Goal: Transaction & Acquisition: Purchase product/service

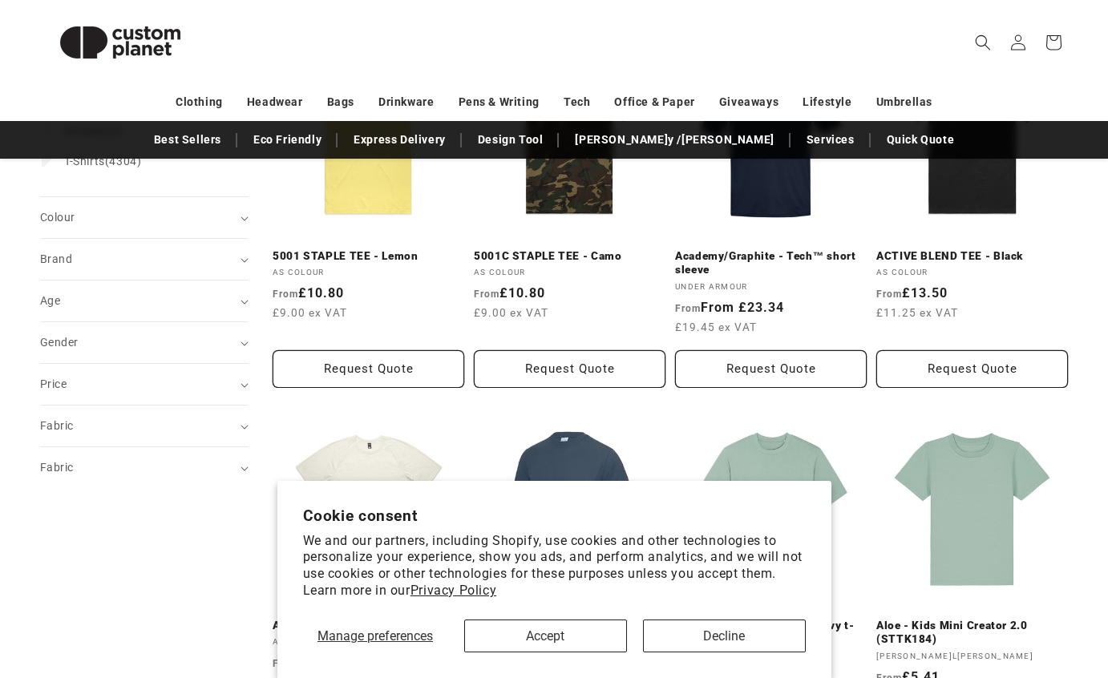
scroll to position [374, 0]
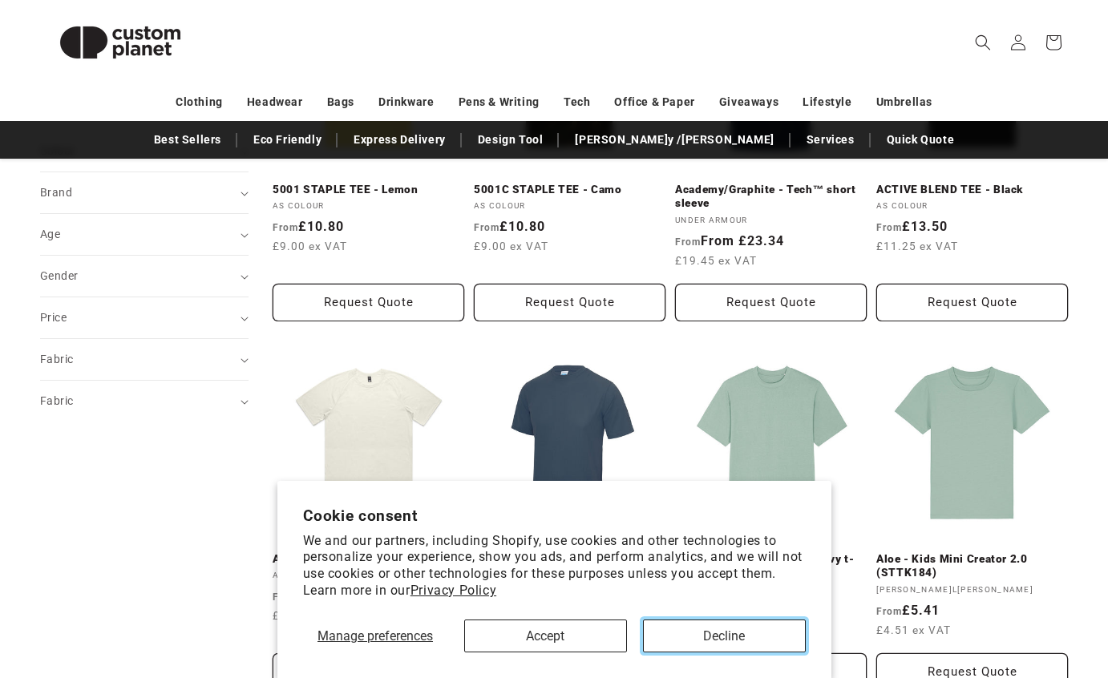
click at [746, 635] on button "Decline" at bounding box center [724, 636] width 163 height 33
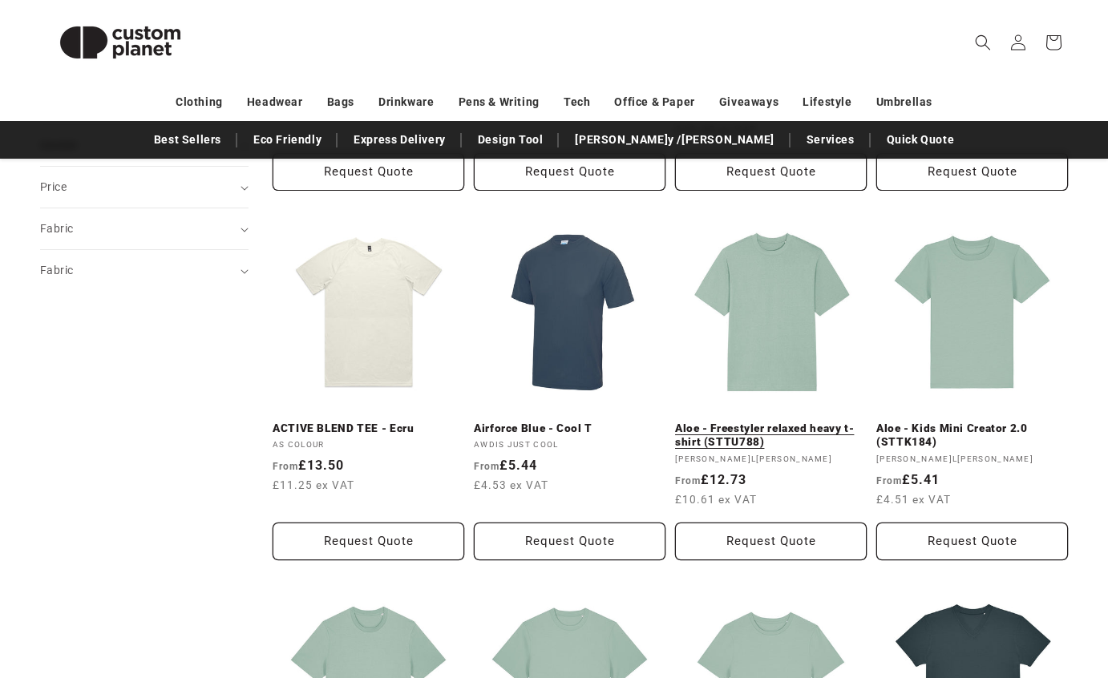
scroll to position [510, 0]
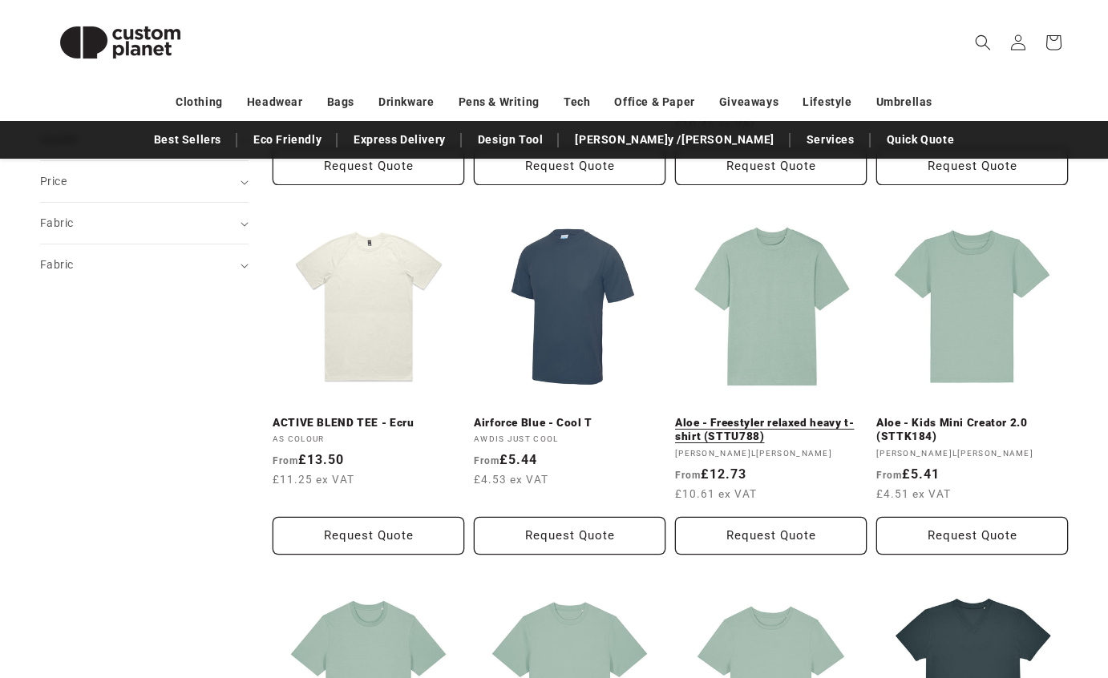
click at [814, 426] on link "Aloe - Freestyler relaxed heavy t-shirt (STTU788)" at bounding box center [771, 430] width 192 height 28
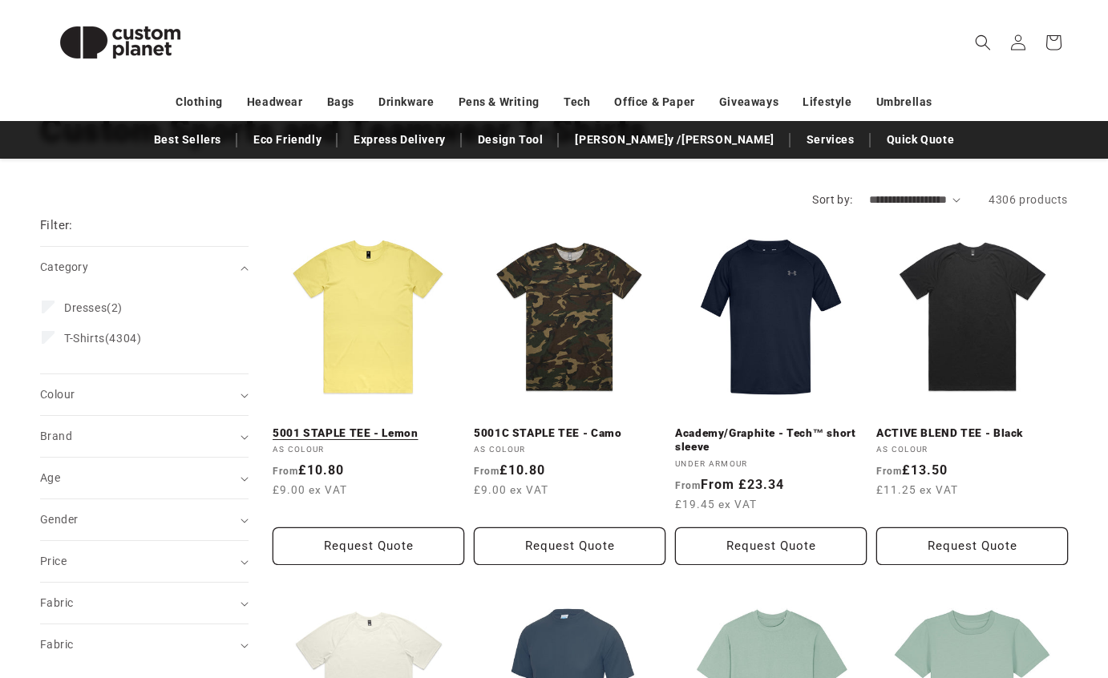
scroll to position [134, 0]
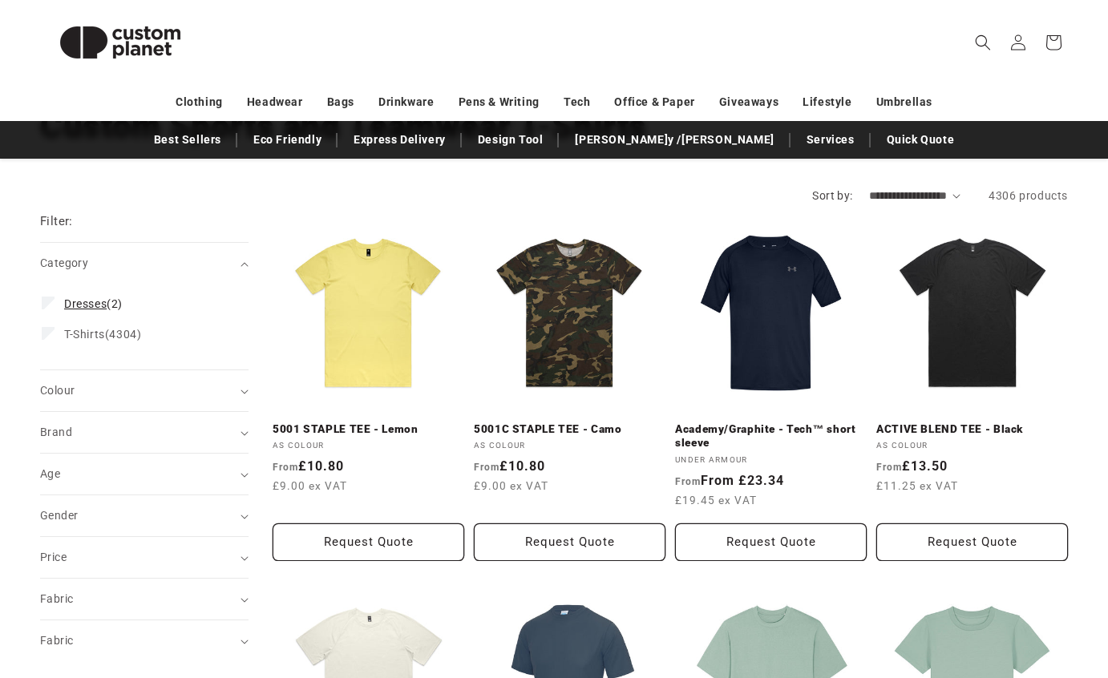
click at [105, 305] on span "Dresses" at bounding box center [85, 303] width 42 height 13
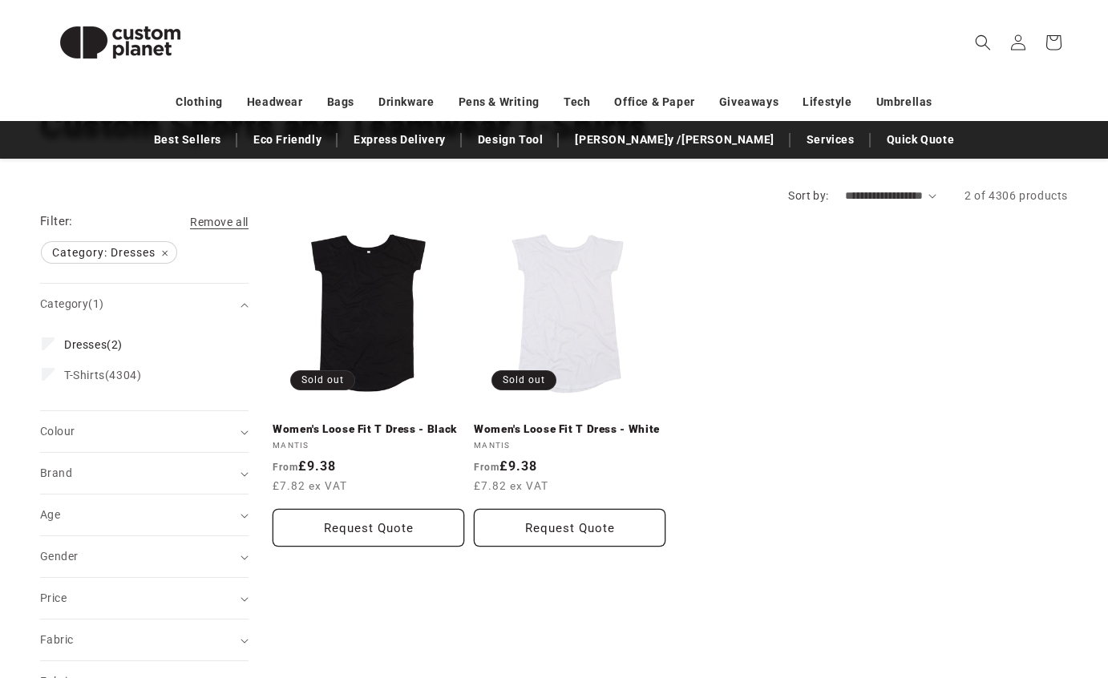
click at [103, 305] on span "(1)" at bounding box center [95, 303] width 15 height 13
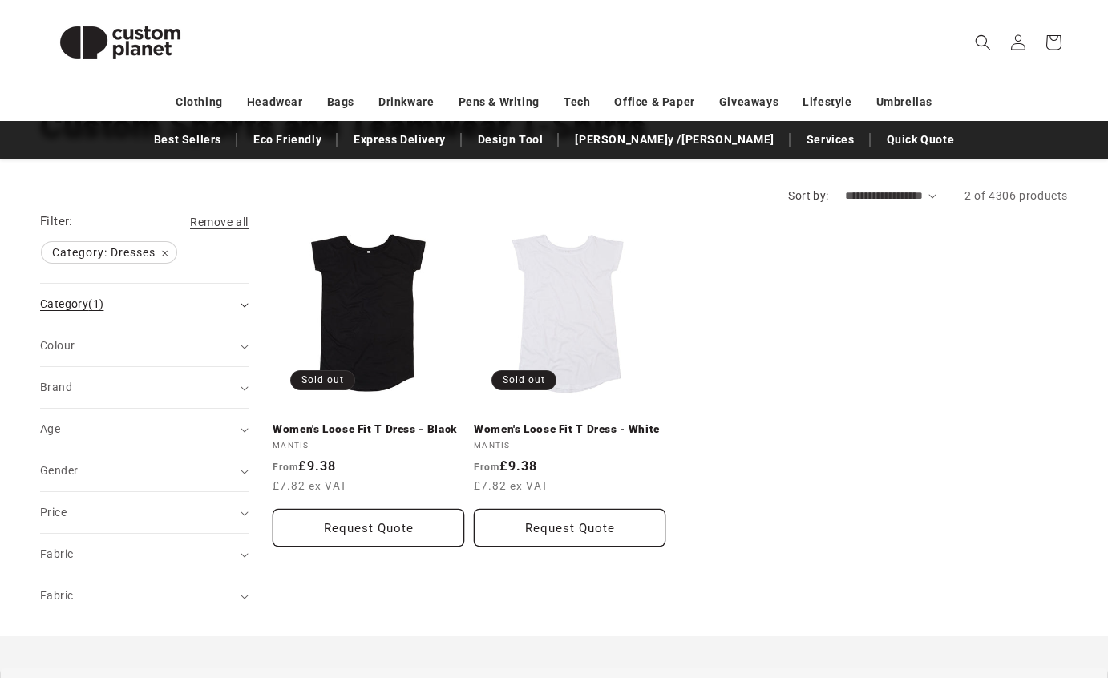
click at [87, 301] on span "Category (1)" at bounding box center [71, 303] width 63 height 13
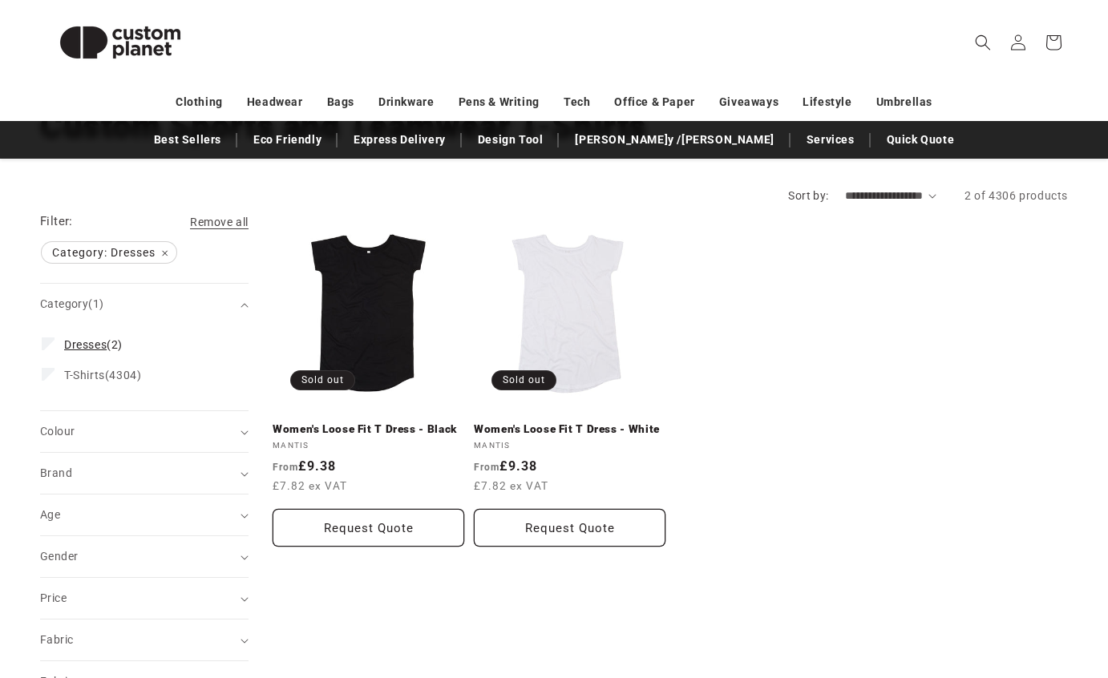
click at [122, 346] on span "Dresses (2)" at bounding box center [93, 345] width 59 height 14
click at [123, 377] on span "T-Shirts (4304)" at bounding box center [102, 375] width 77 height 14
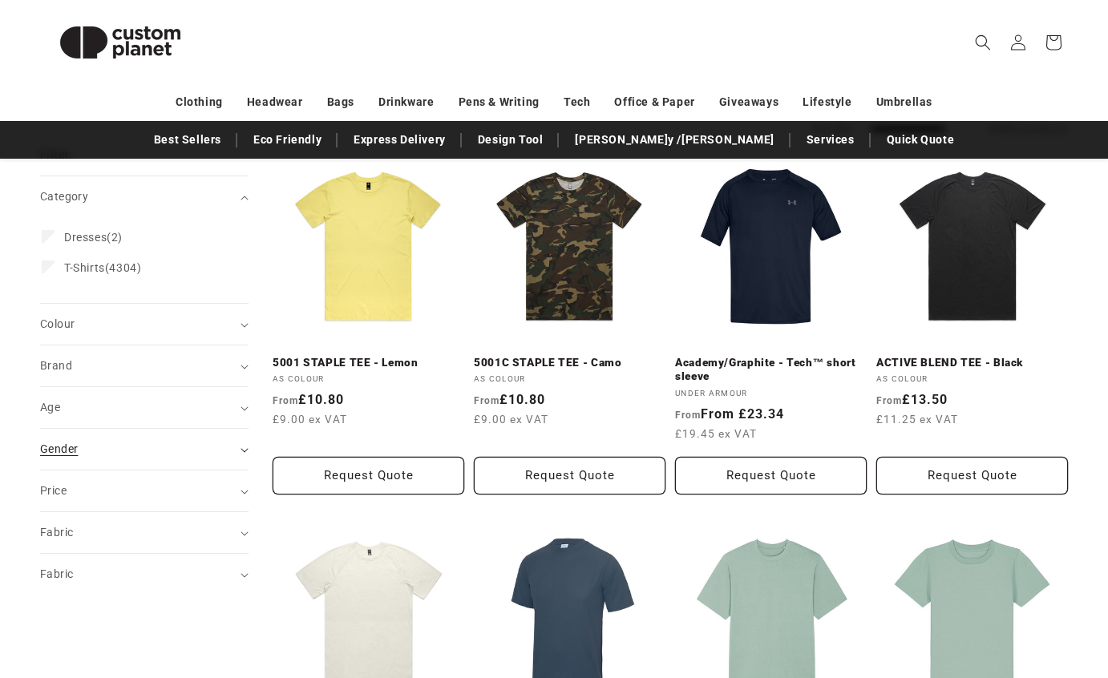
scroll to position [201, 0]
click at [88, 408] on div "Age (0)" at bounding box center [137, 407] width 195 height 17
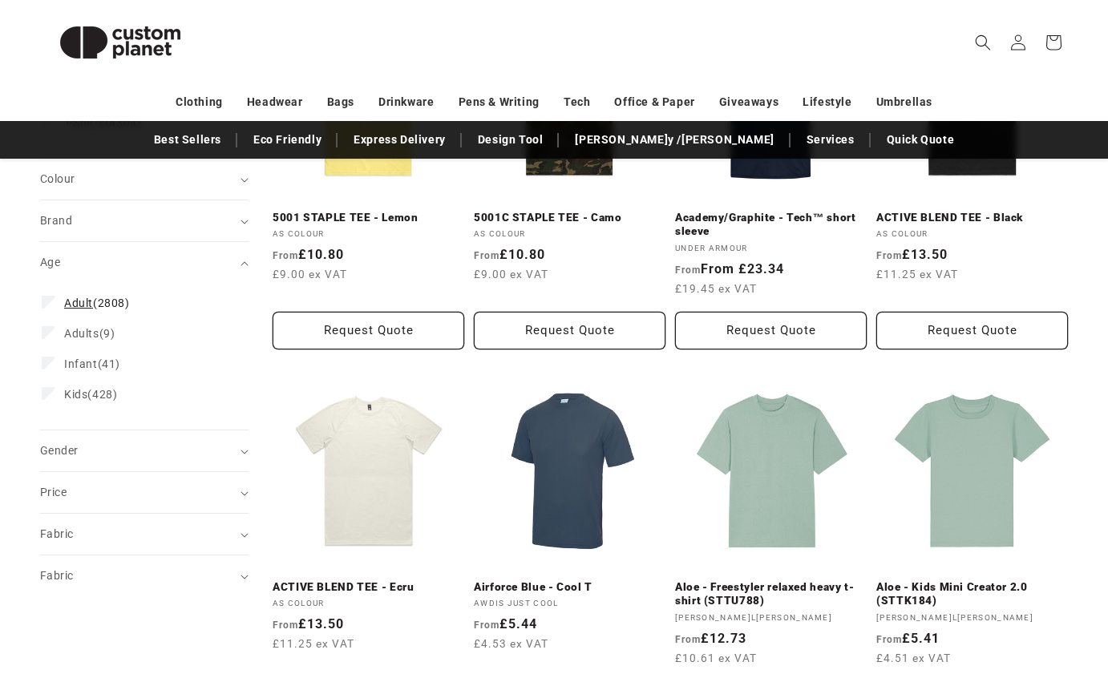
scroll to position [357, 0]
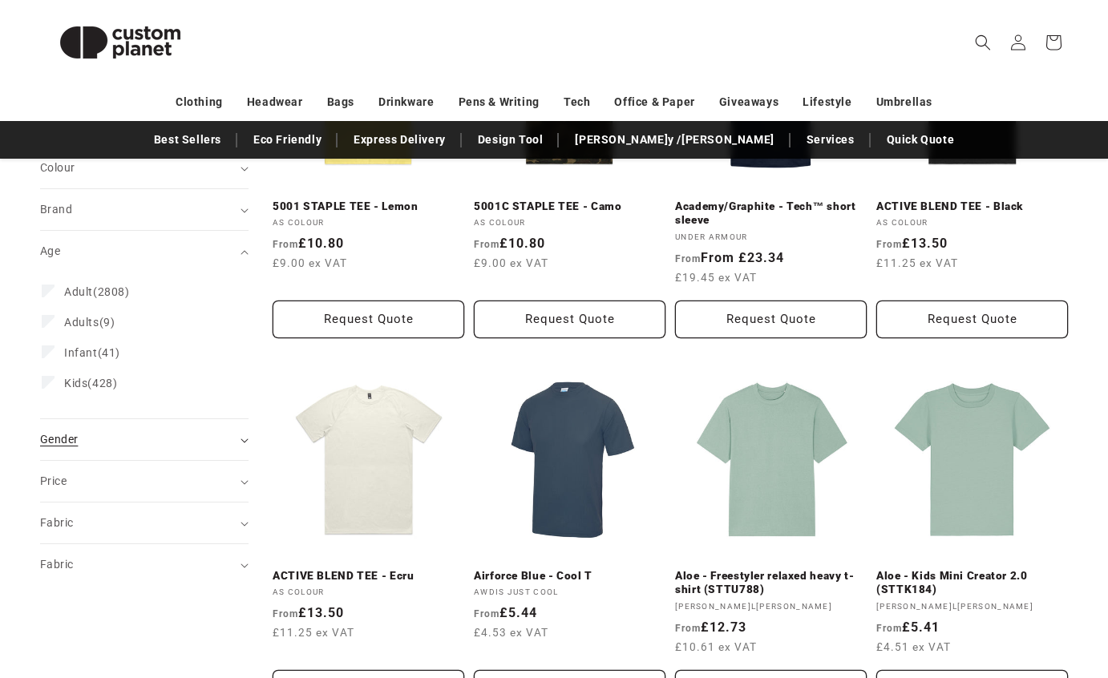
click at [95, 442] on div "Gender (0)" at bounding box center [137, 439] width 195 height 17
click at [99, 475] on span "[DEMOGRAPHIC_DATA]" at bounding box center [127, 480] width 126 height 13
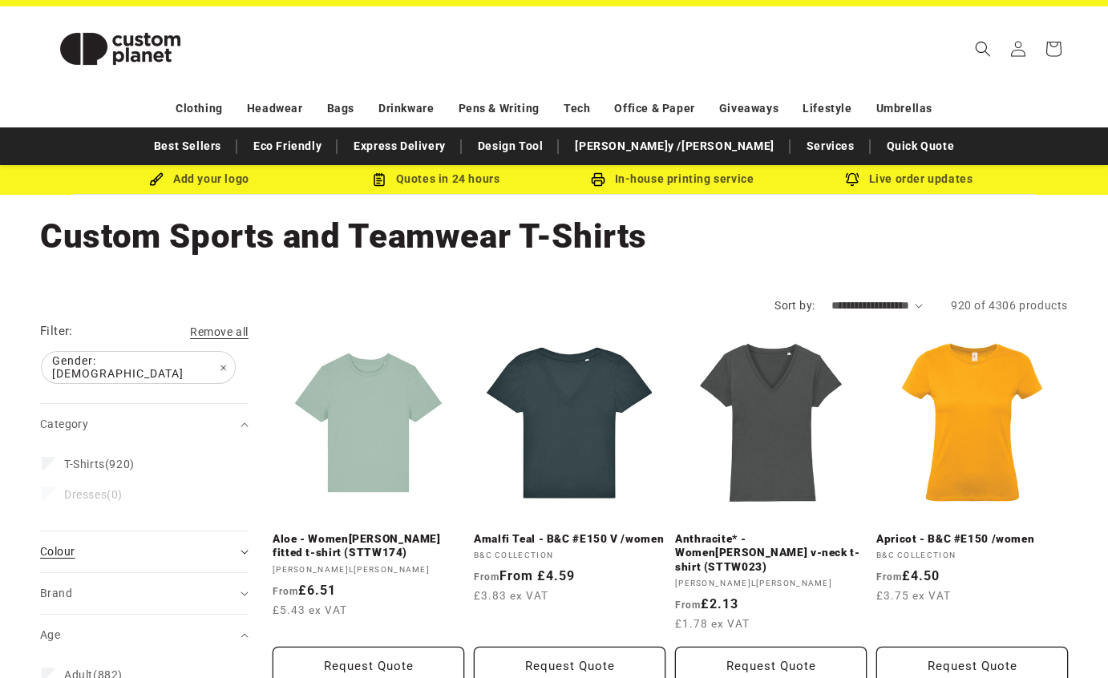
scroll to position [38, 0]
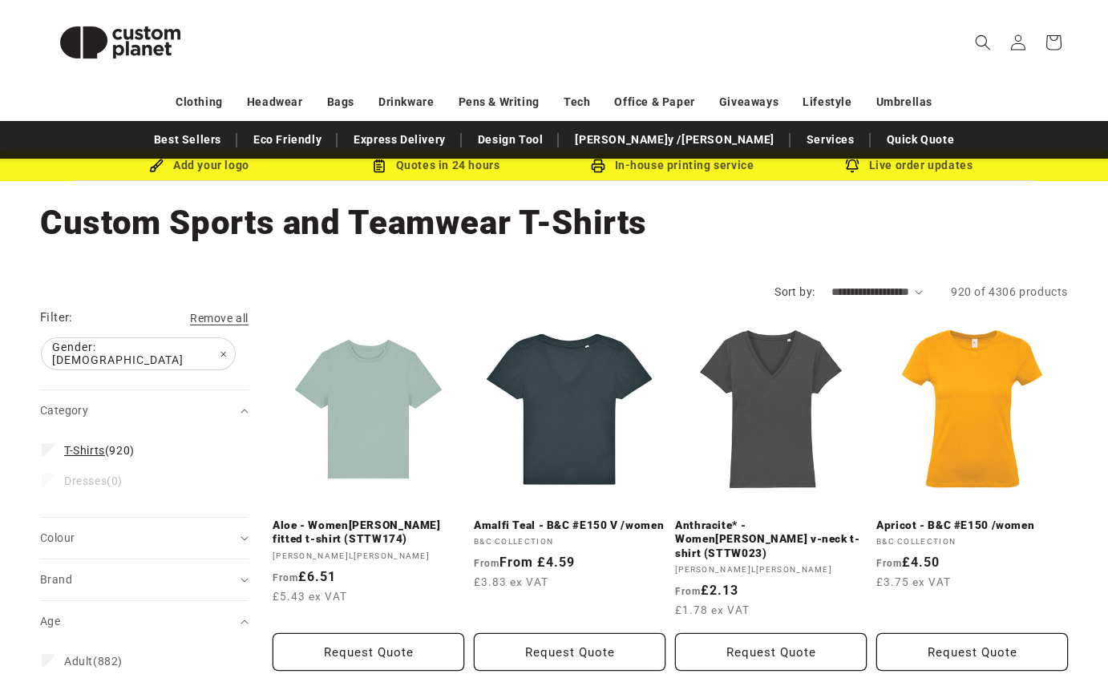
click at [128, 435] on label "T-Shirts (920) T-Shirts (920 products)" at bounding box center [140, 450] width 196 height 30
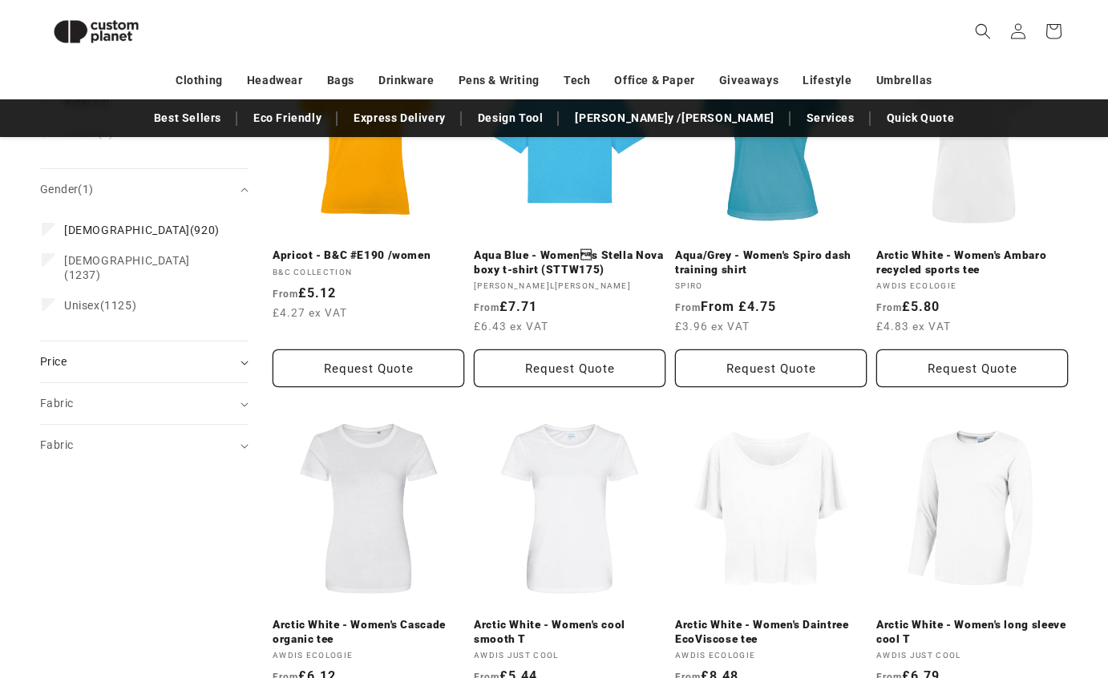
scroll to position [669, 0]
click at [91, 396] on div "Fabric (0)" at bounding box center [137, 404] width 195 height 17
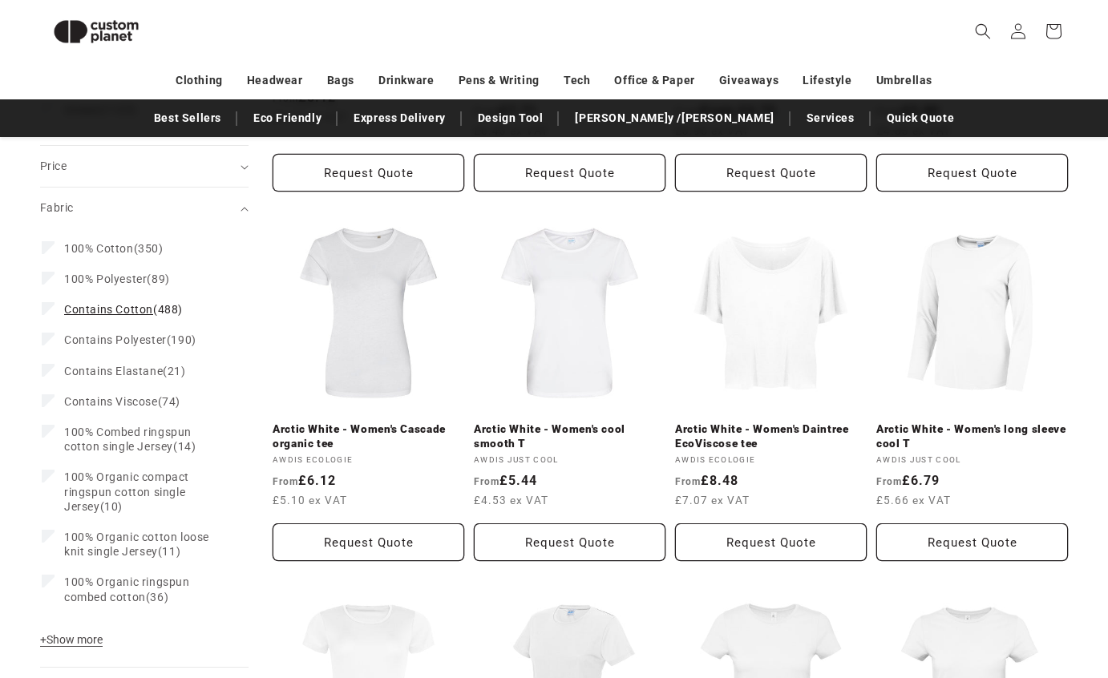
scroll to position [881, 0]
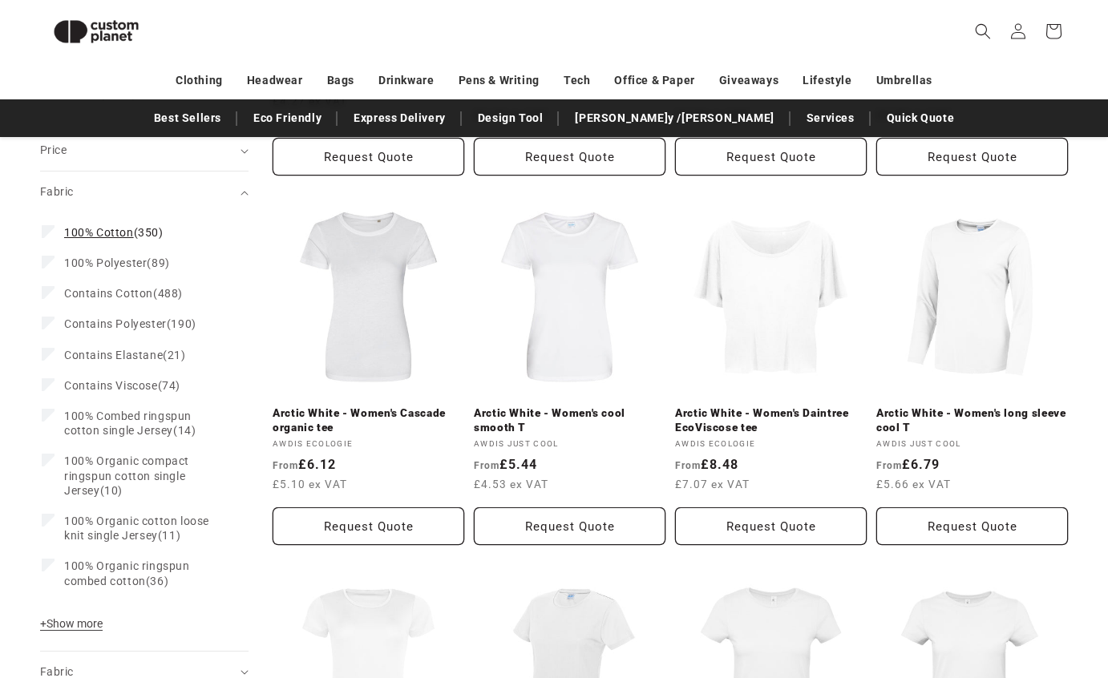
click at [88, 226] on span "100% Cotton" at bounding box center [99, 232] width 70 height 13
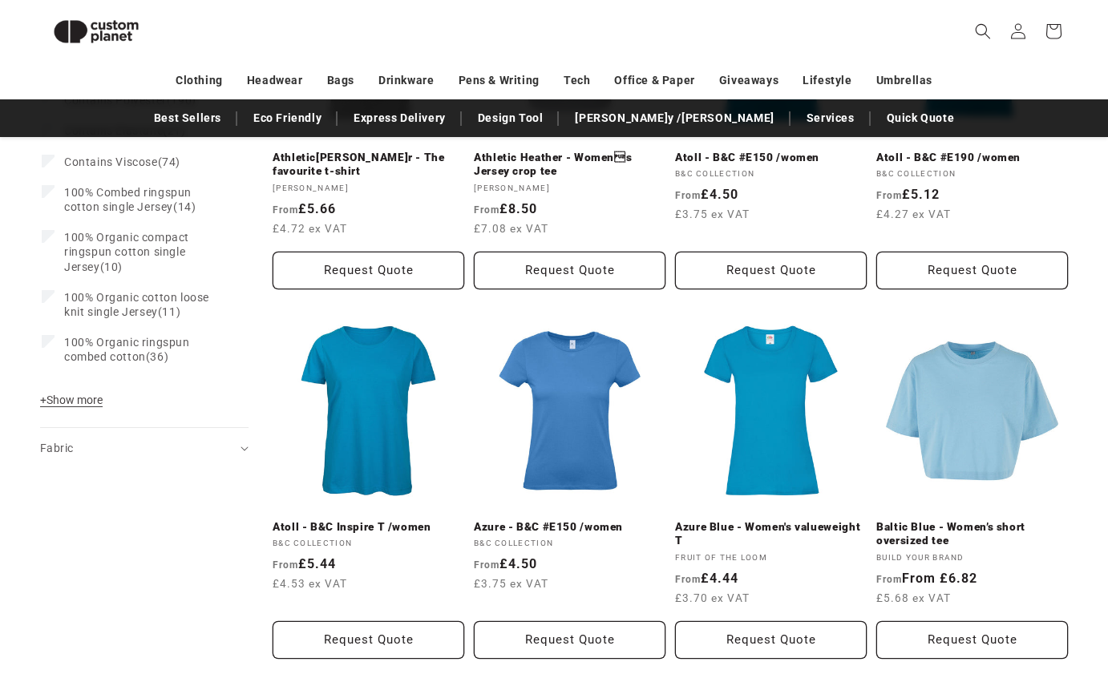
scroll to position [1155, 0]
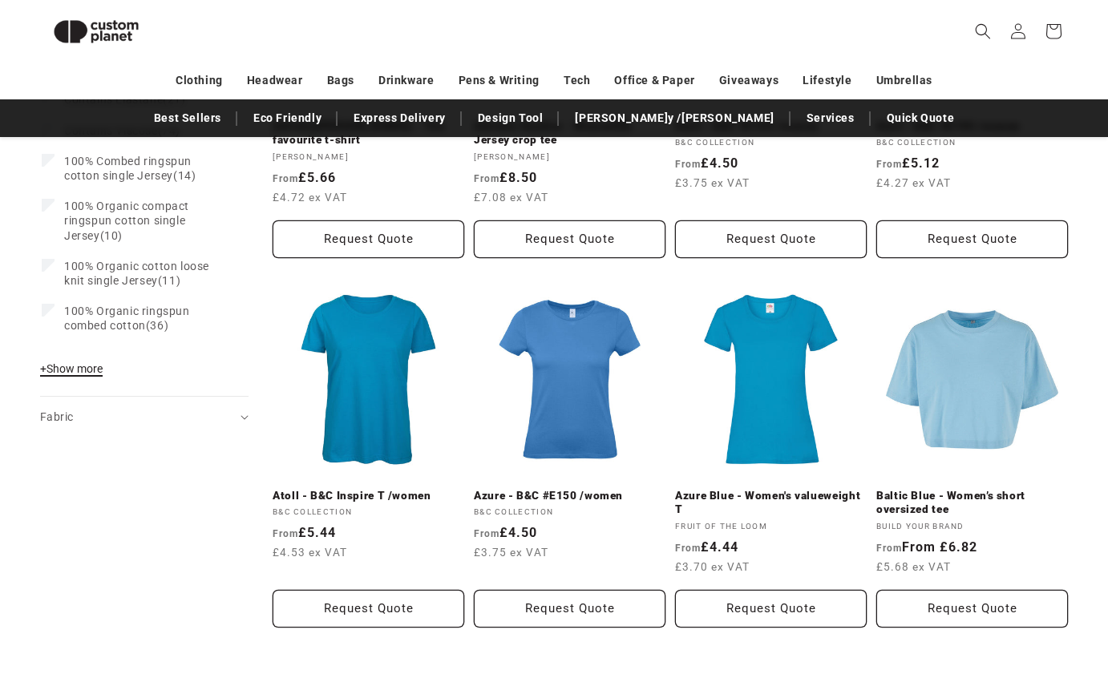
click at [84, 363] on span "+ Show more" at bounding box center [71, 368] width 63 height 13
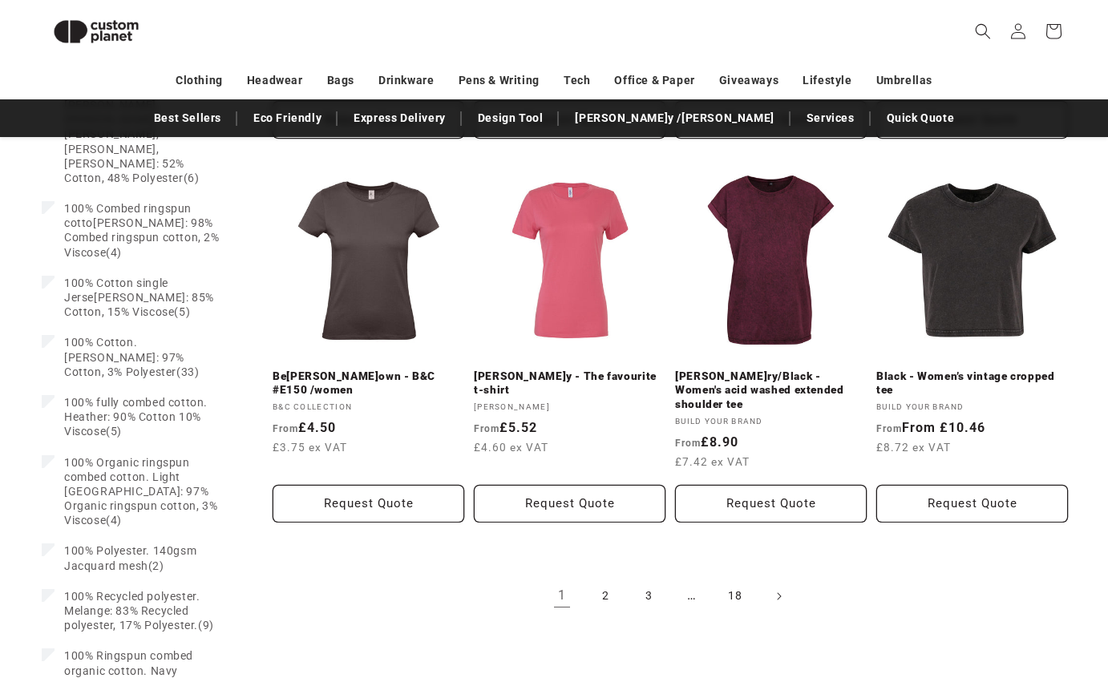
scroll to position [1641, 0]
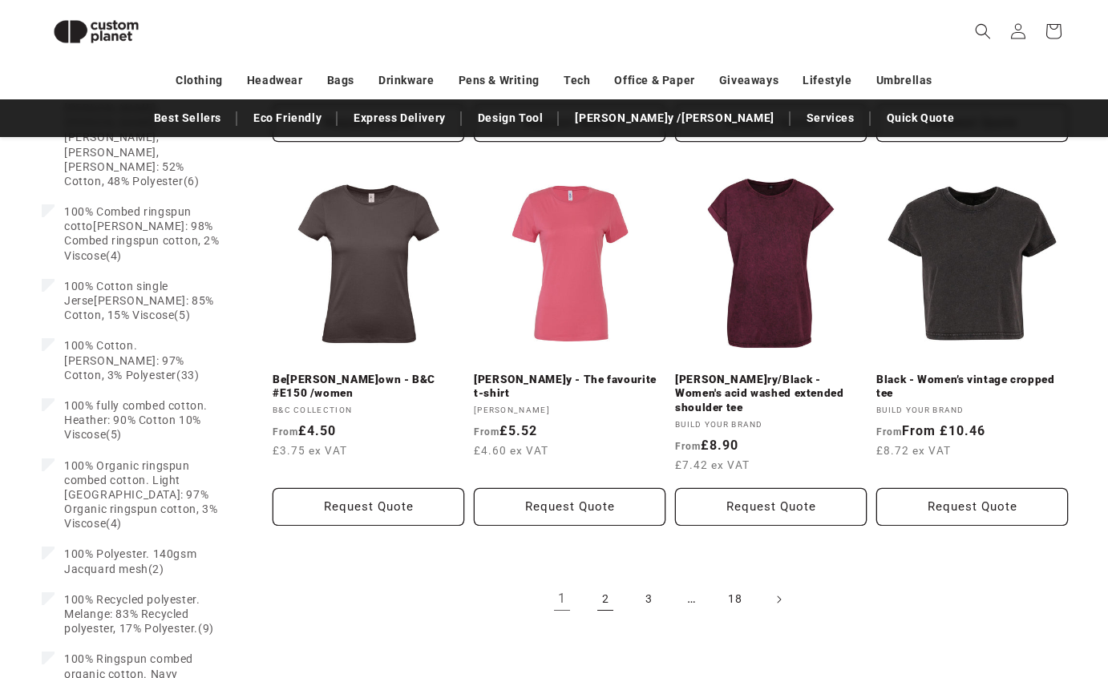
click at [597, 582] on link "2" at bounding box center [605, 599] width 35 height 35
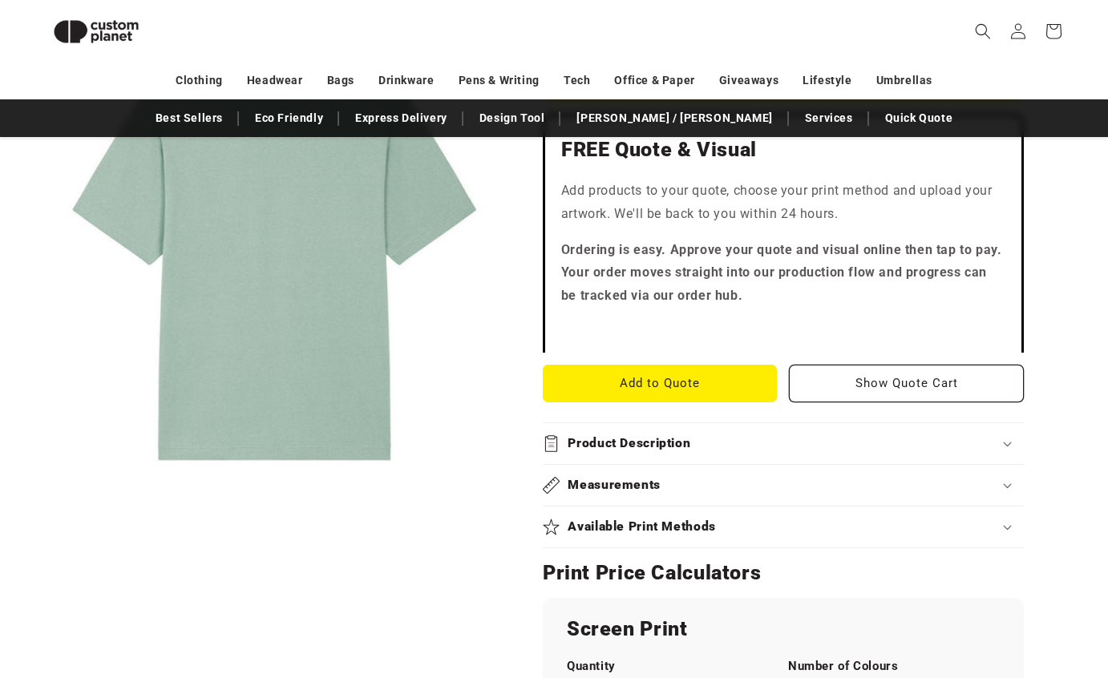
scroll to position [502, 0]
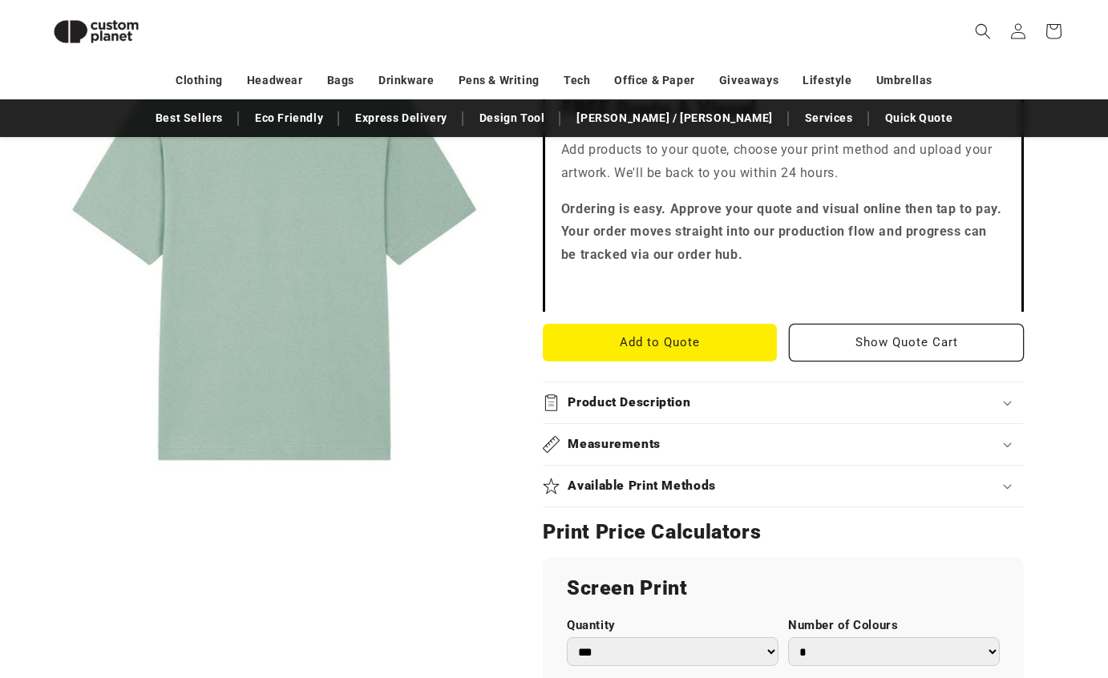
click at [591, 193] on div "FREE Quote & Visual Add products to your quote, choose your print method and up…" at bounding box center [783, 192] width 481 height 239
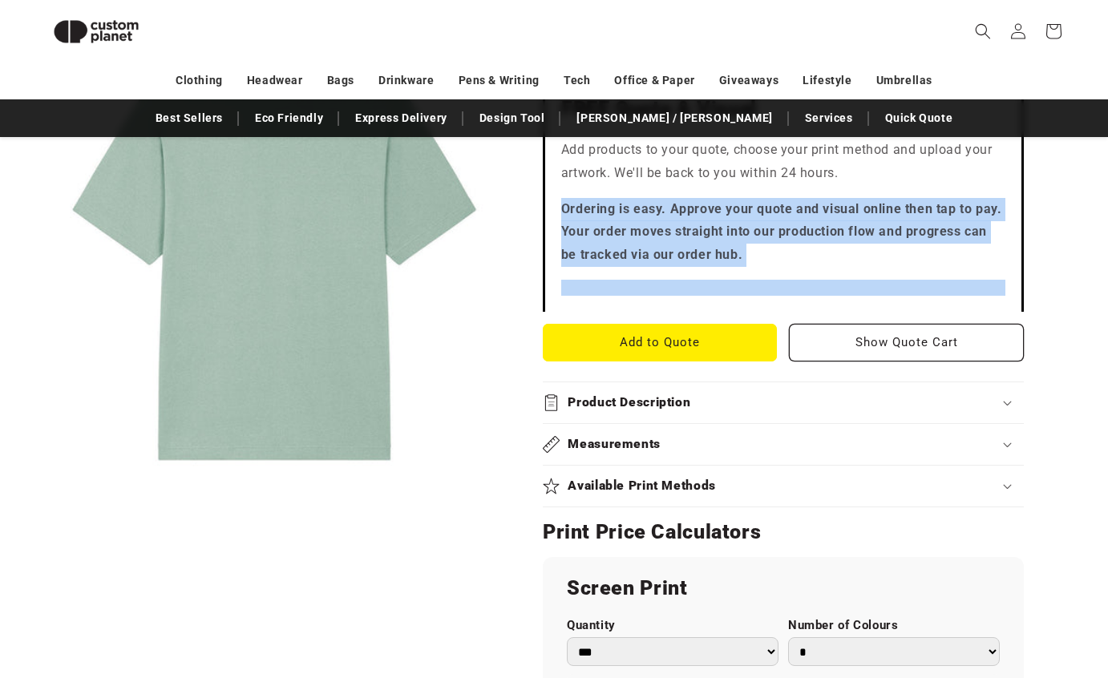
click at [609, 221] on p "Ordering is easy. Approve your quote and visual online then tap to pay. Your or…" at bounding box center [783, 232] width 444 height 69
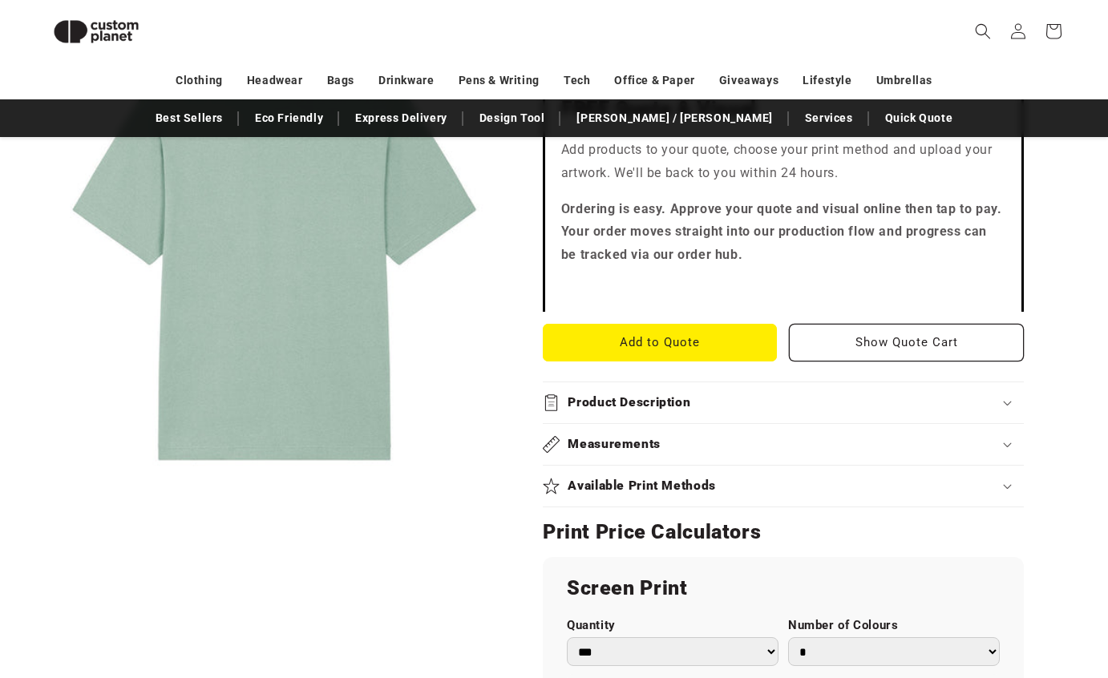
click at [609, 221] on p "Ordering is easy. Approve your quote and visual online then tap to pay. Your or…" at bounding box center [783, 232] width 444 height 69
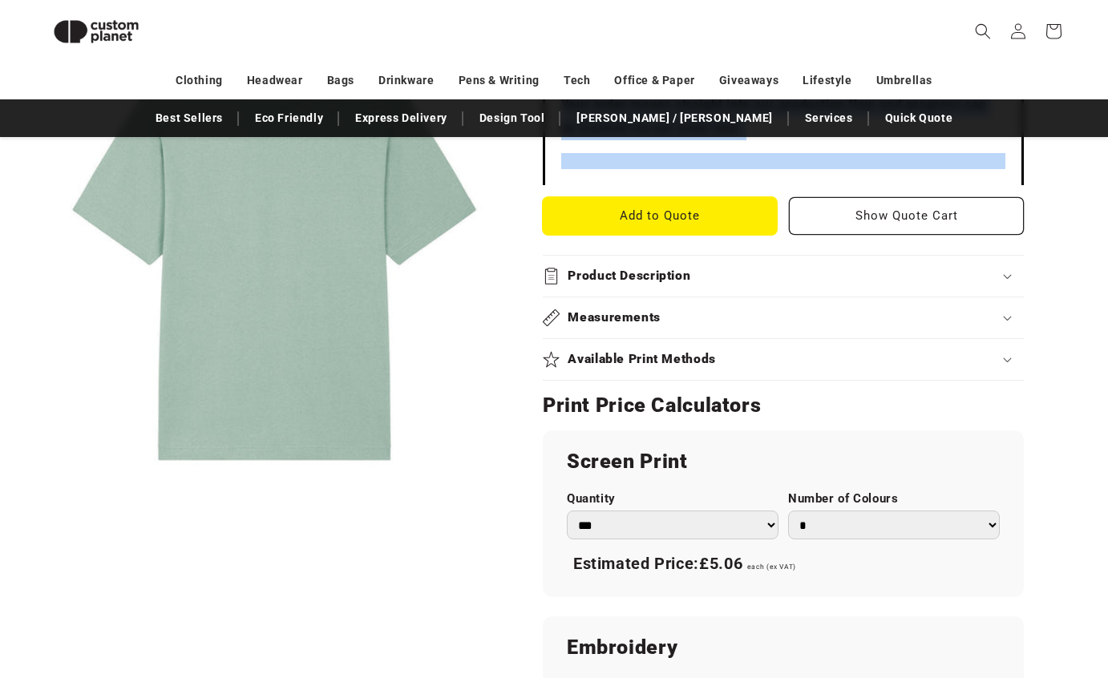
scroll to position [641, 0]
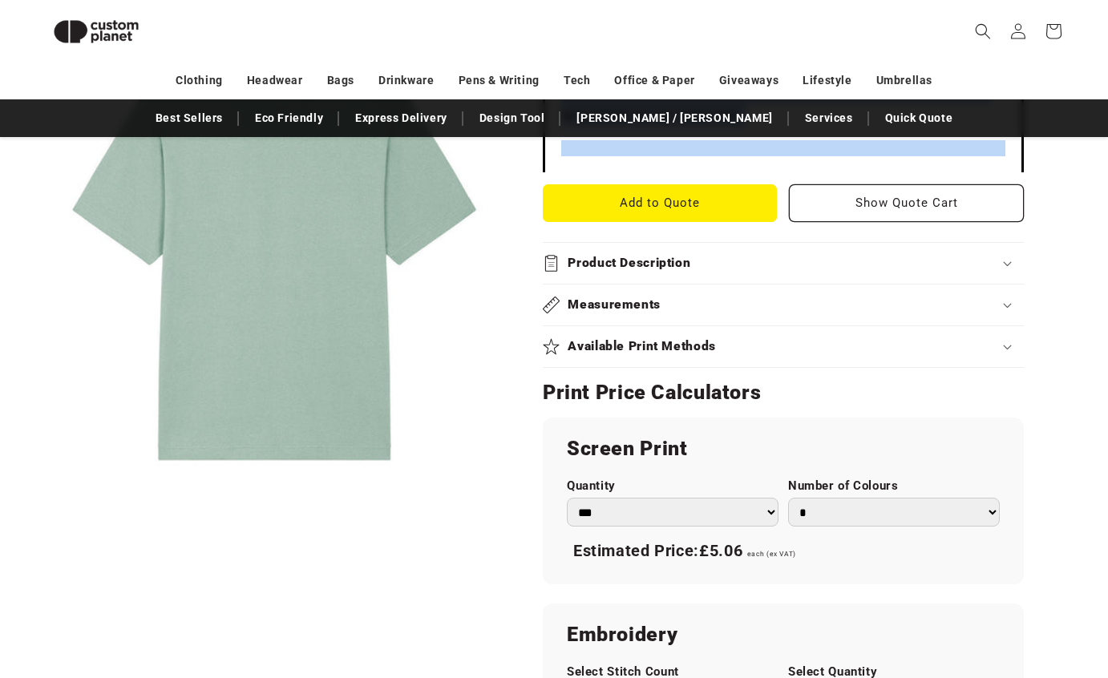
click at [625, 264] on h2 "Product Description" at bounding box center [629, 263] width 123 height 17
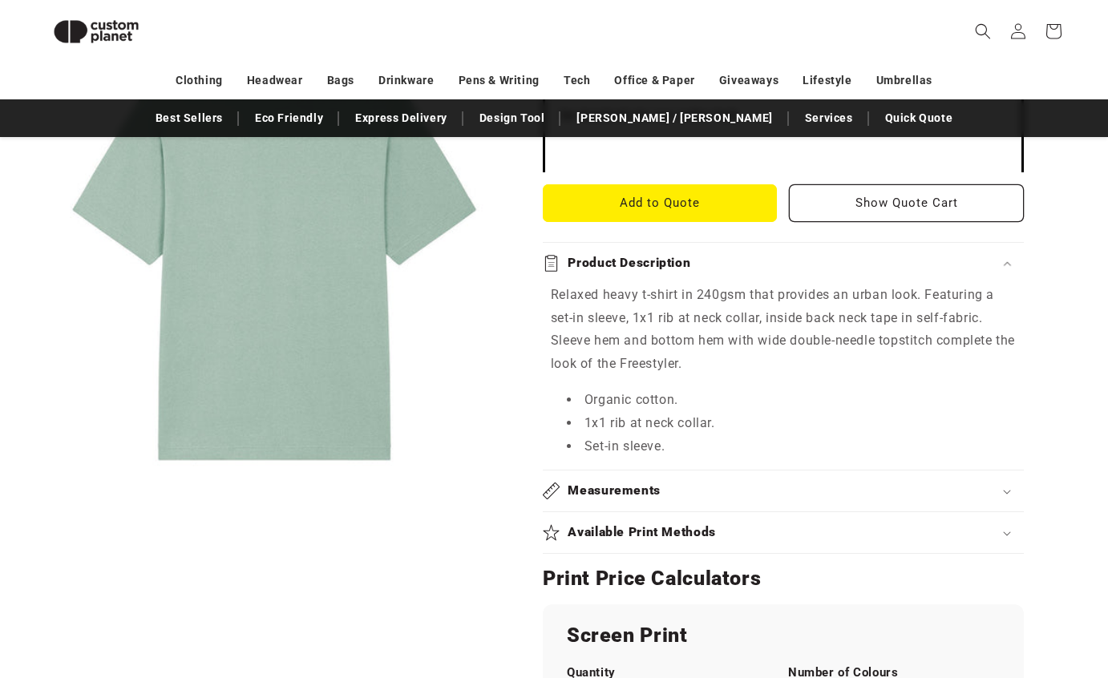
click at [611, 306] on p "Relaxed heavy t-shirt in 240gsm that provides an urban look. Featuring a set-in…" at bounding box center [783, 330] width 465 height 92
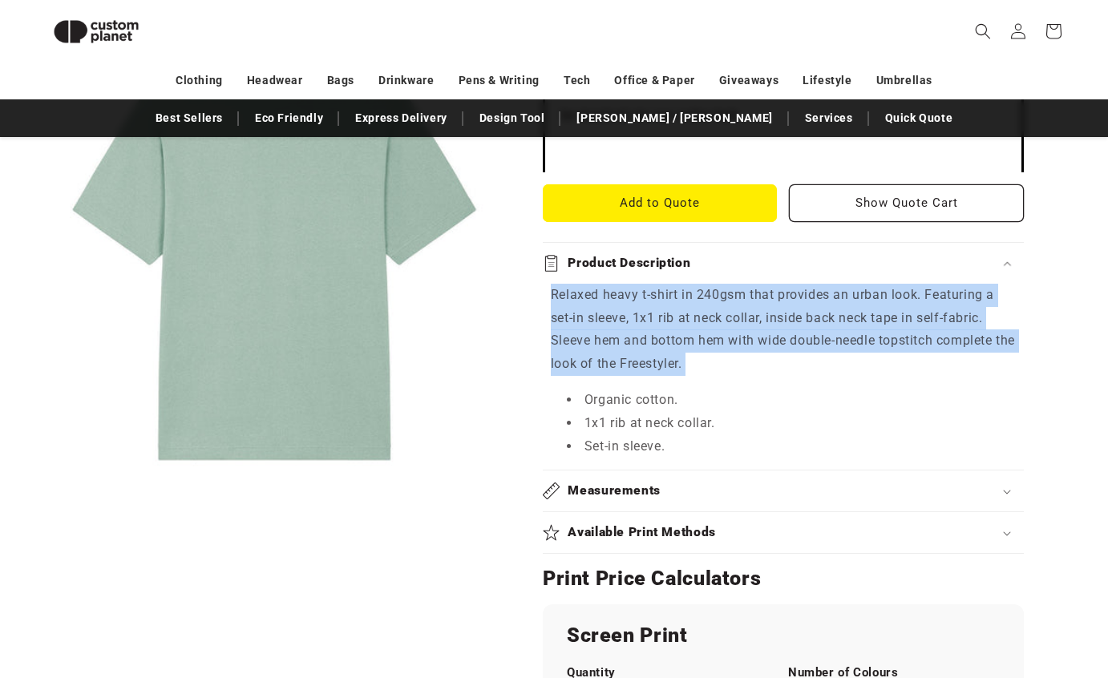
click at [641, 354] on p "Relaxed heavy t-shirt in 240gsm that provides an urban look. Featuring a set-in…" at bounding box center [783, 330] width 465 height 92
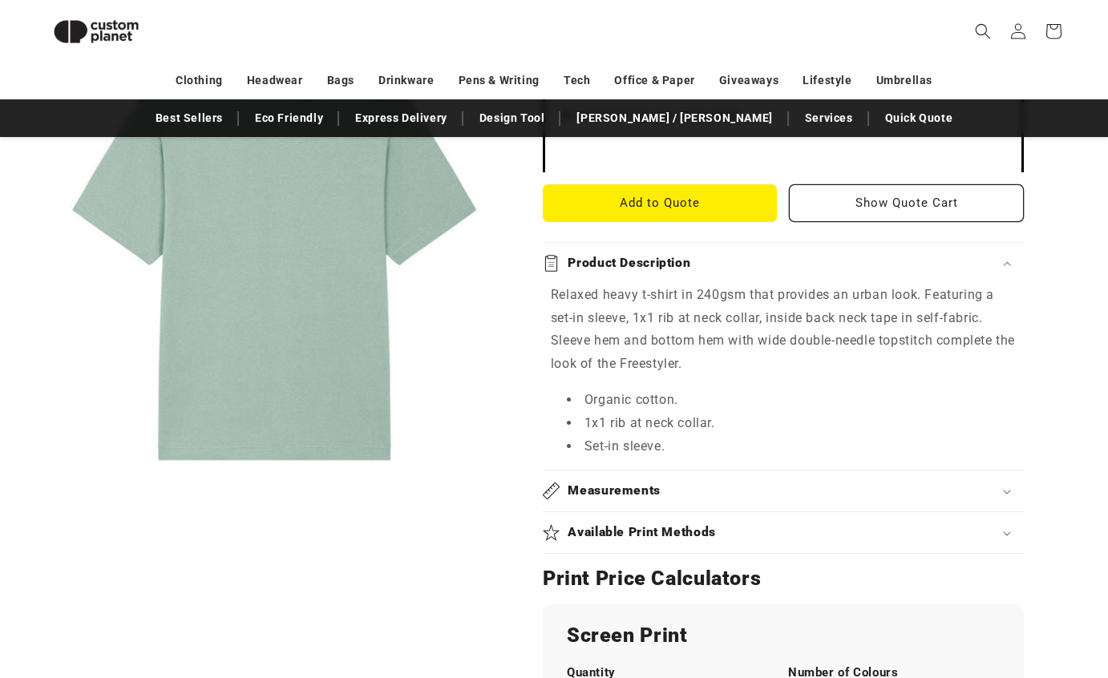
click at [641, 354] on p "Relaxed heavy t-shirt in 240gsm that provides an urban look. Featuring a set-in…" at bounding box center [783, 330] width 465 height 92
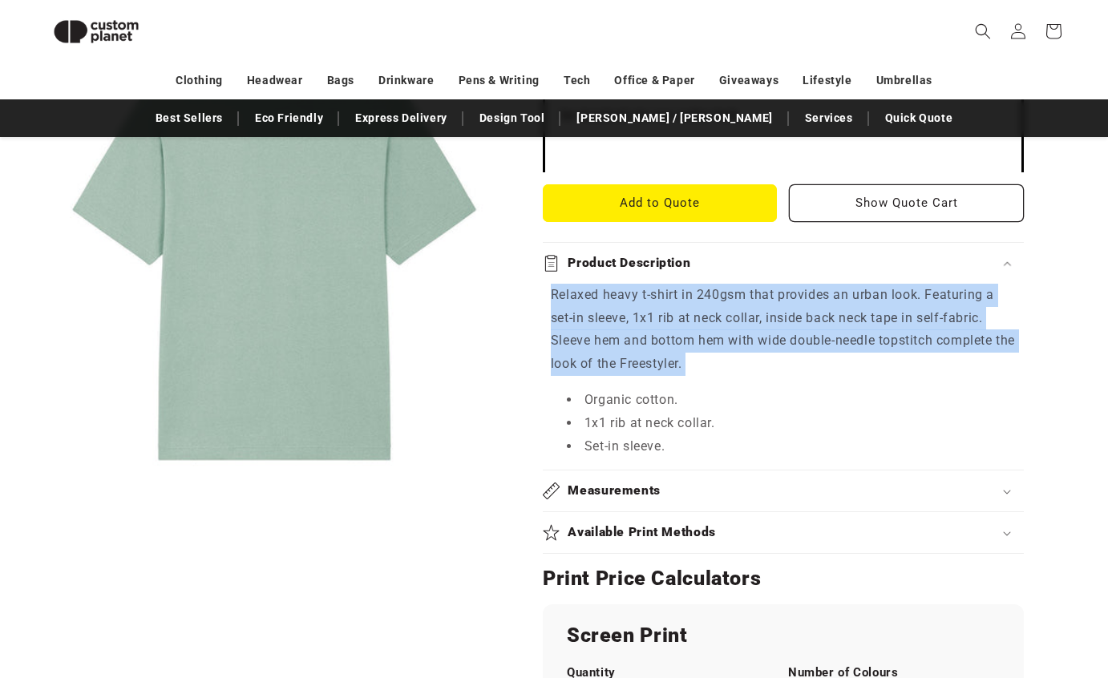
click at [601, 323] on p "Relaxed heavy t-shirt in 240gsm that provides an urban look. Featuring a set-in…" at bounding box center [783, 330] width 465 height 92
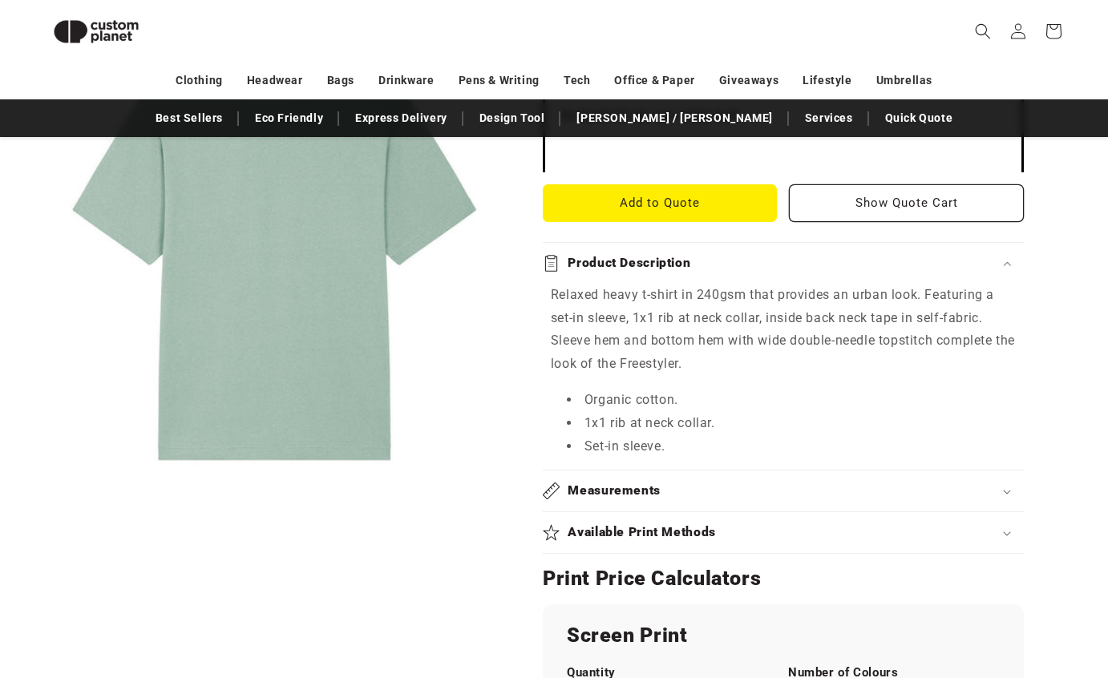
click at [601, 323] on p "Relaxed heavy t-shirt in 240gsm that provides an urban look. Featuring a set-in…" at bounding box center [783, 330] width 465 height 92
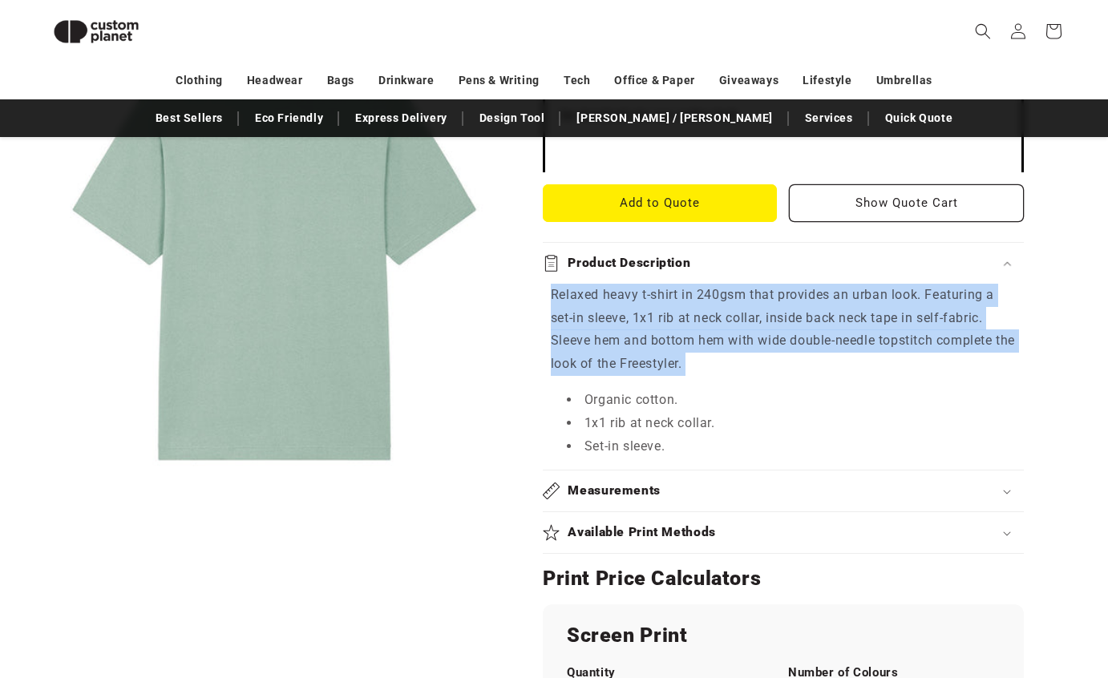
click at [622, 335] on p "Relaxed heavy t-shirt in 240gsm that provides an urban look. Featuring a set-in…" at bounding box center [783, 330] width 465 height 92
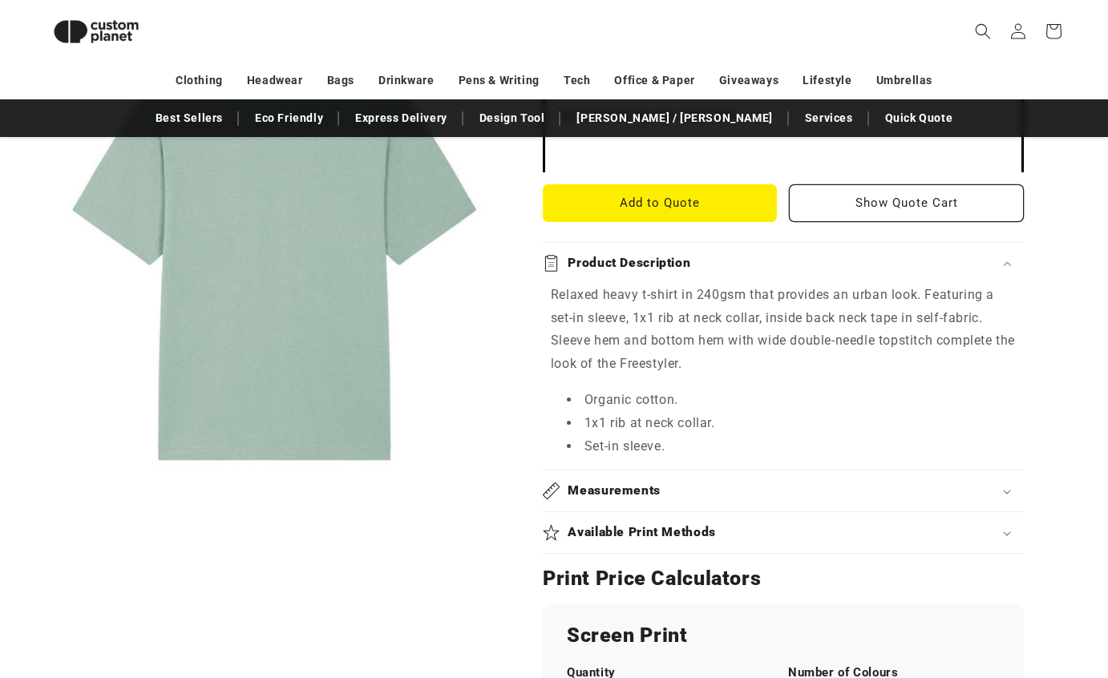
click at [622, 335] on p "Relaxed heavy t-shirt in 240gsm that provides an urban look. Featuring a set-in…" at bounding box center [783, 330] width 465 height 92
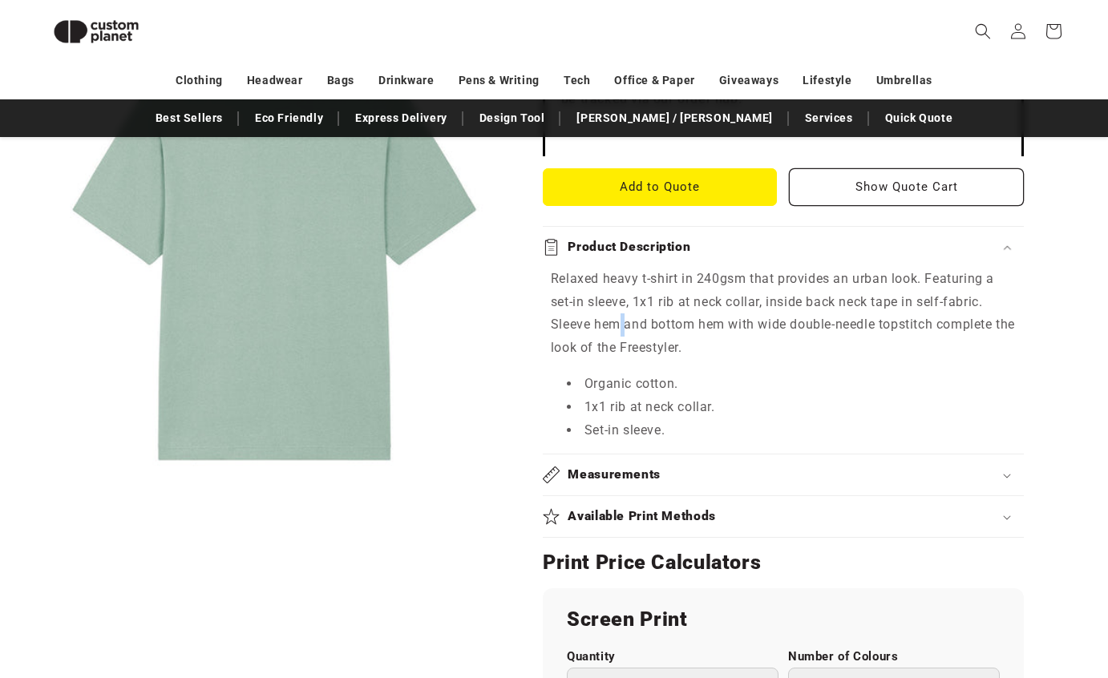
scroll to position [672, 0]
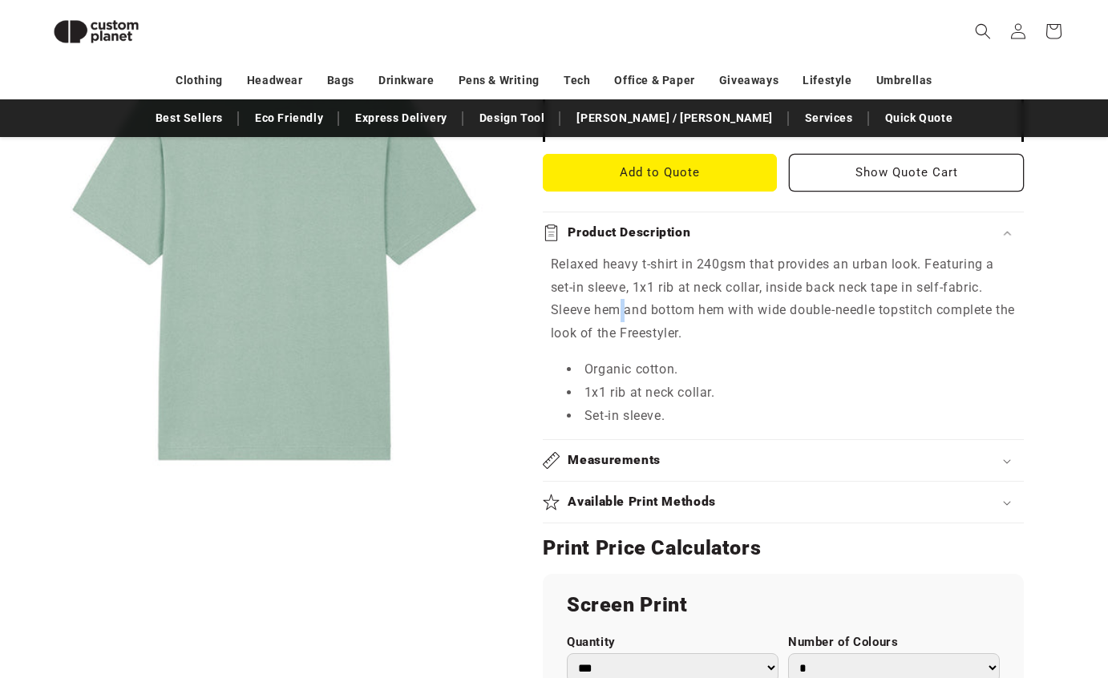
click at [774, 293] on p "Relaxed heavy t-shirt in 240gsm that provides an urban look. Featuring a set-in…" at bounding box center [783, 299] width 465 height 92
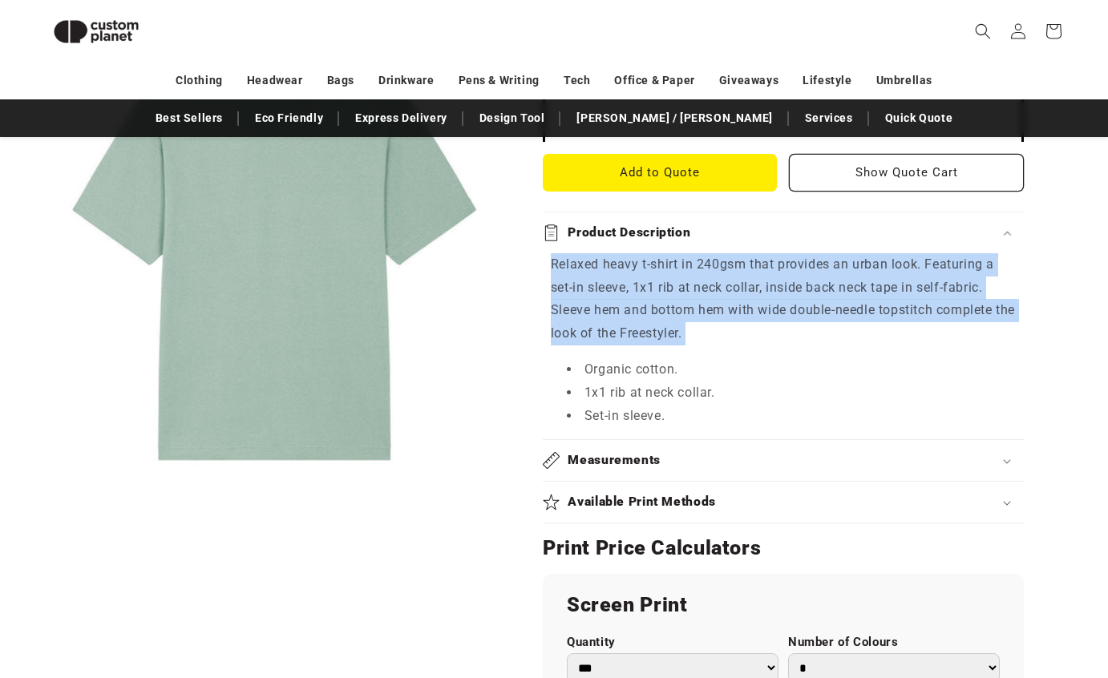
click at [689, 318] on p "Relaxed heavy t-shirt in 240gsm that provides an urban look. Featuring a set-in…" at bounding box center [783, 299] width 465 height 92
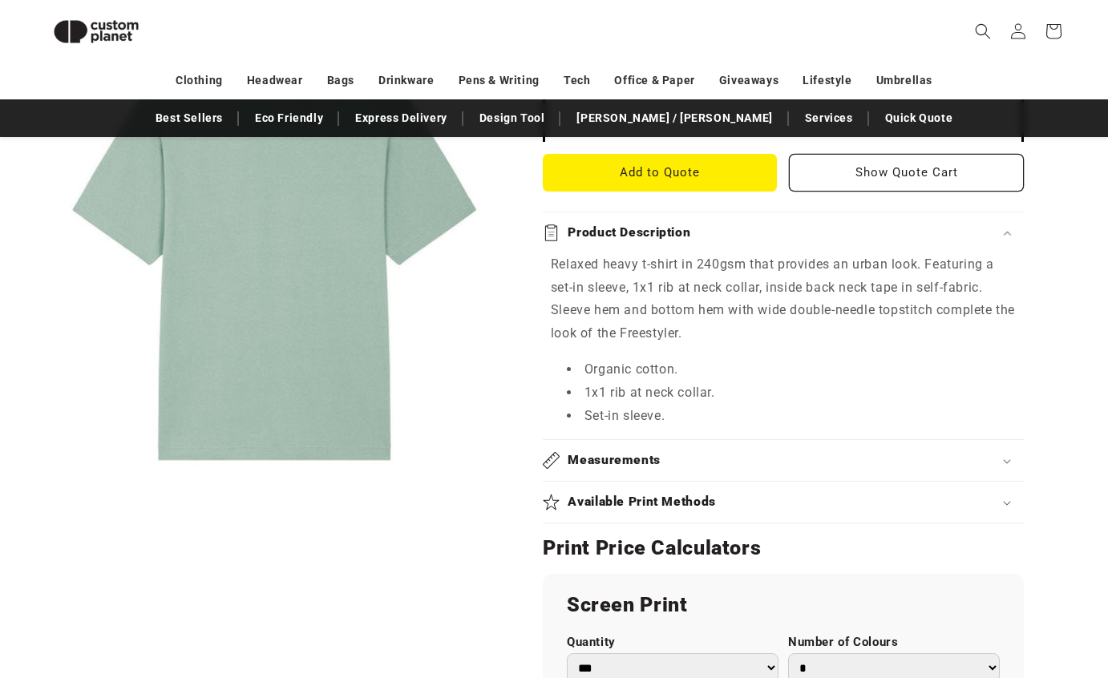
click at [689, 318] on p "Relaxed heavy t-shirt in 240gsm that provides an urban look. Featuring a set-in…" at bounding box center [783, 299] width 465 height 92
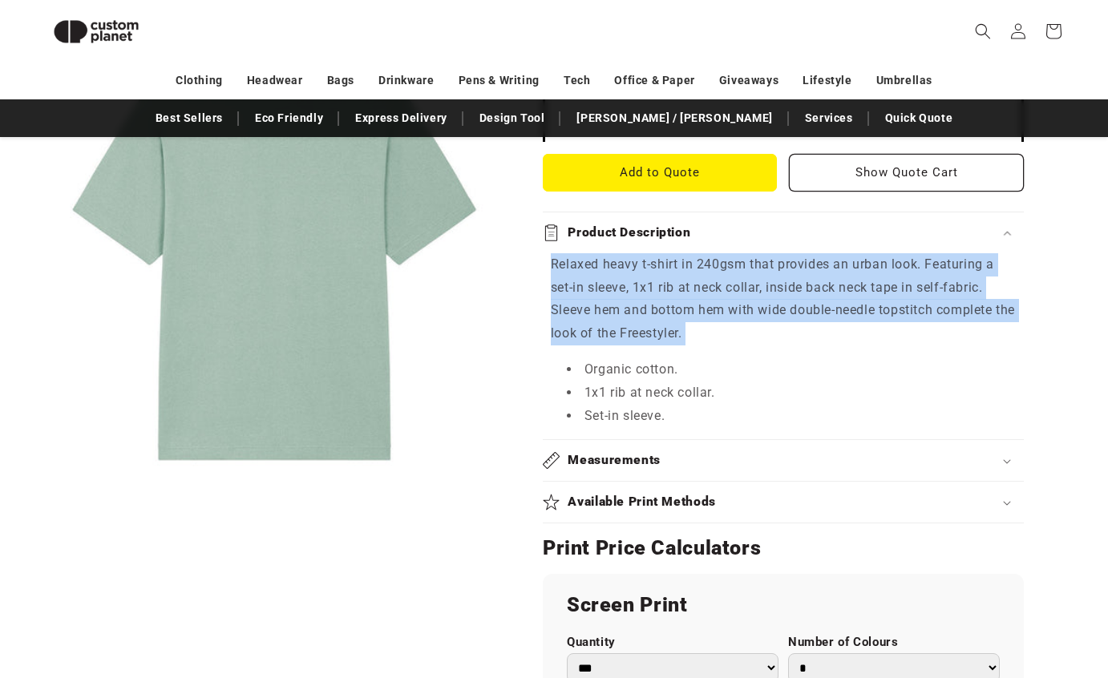
click at [593, 335] on p "Relaxed heavy t-shirt in 240gsm that provides an urban look. Featuring a set-in…" at bounding box center [783, 299] width 465 height 92
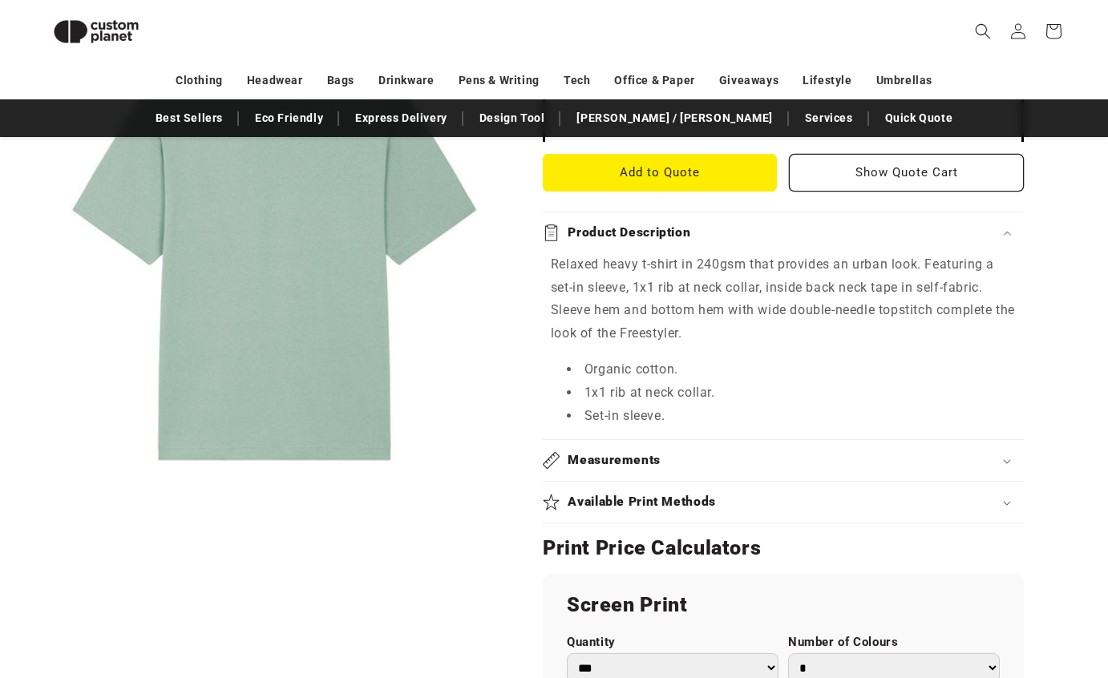
click at [593, 335] on p "Relaxed heavy t-shirt in 240gsm that provides an urban look. Featuring a set-in…" at bounding box center [783, 299] width 465 height 92
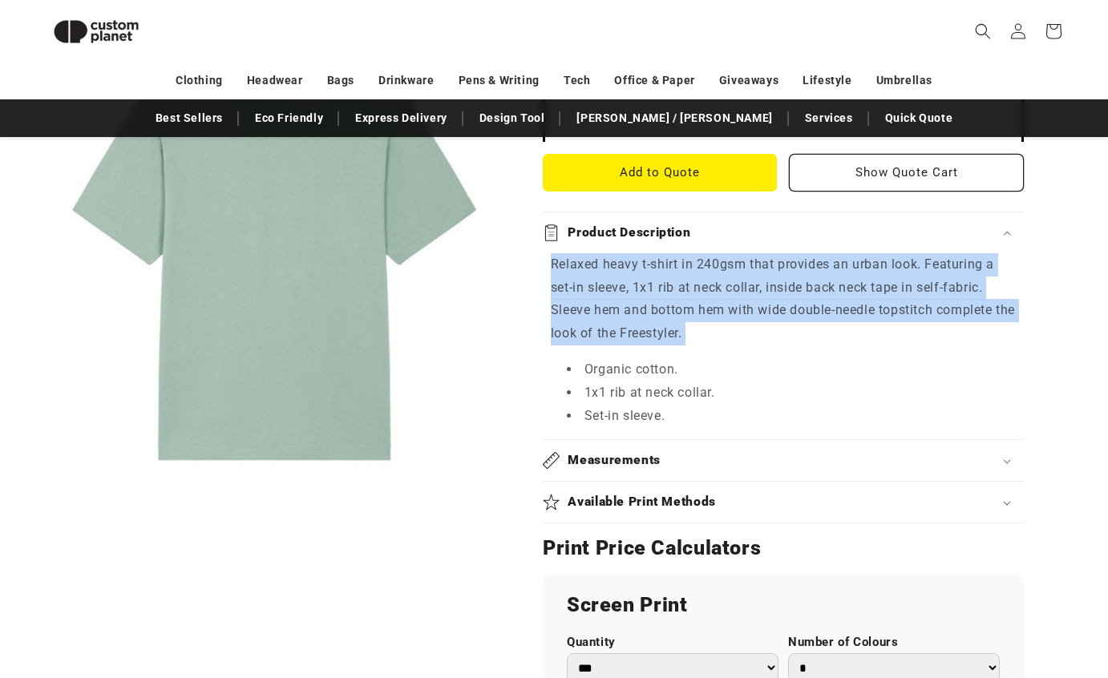
click at [535, 330] on div "Stanley/Stella Aloe - Freestyler relaxed heavy t-shirt (STTU788) Aloe - Freesty…" at bounding box center [785, 434] width 565 height 1761
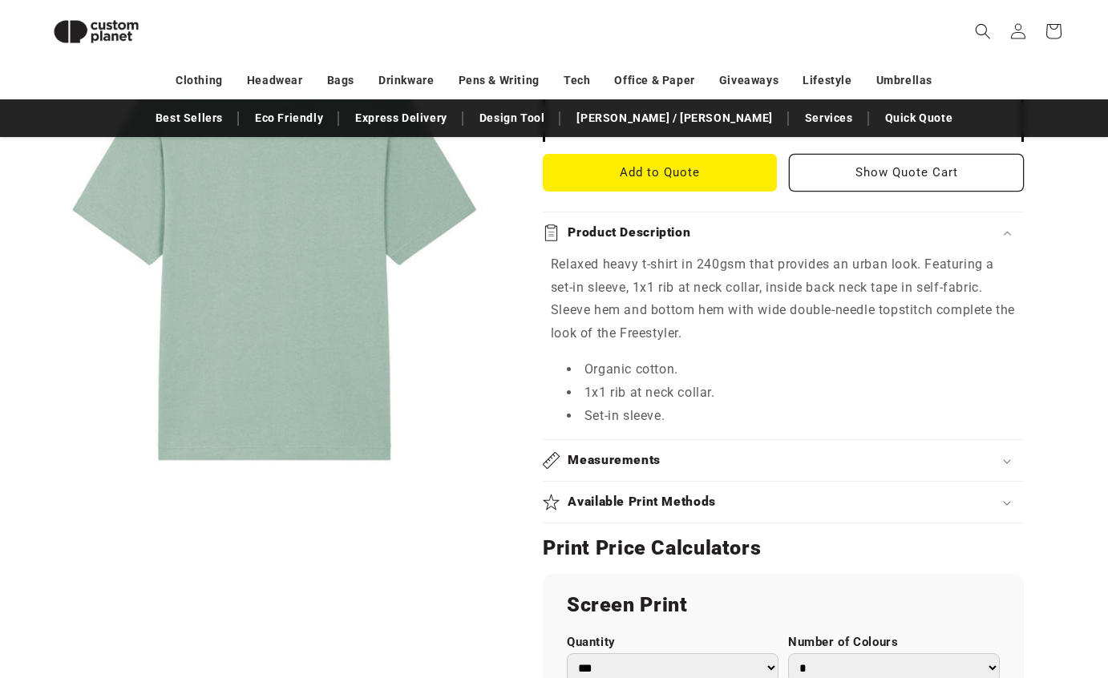
click at [535, 330] on div "Stanley/Stella Aloe - Freestyler relaxed heavy t-shirt (STTU788) Aloe - Freesty…" at bounding box center [785, 434] width 565 height 1761
click at [669, 310] on p "Relaxed heavy t-shirt in 240gsm that provides an urban look. Featuring a set-in…" at bounding box center [783, 299] width 465 height 92
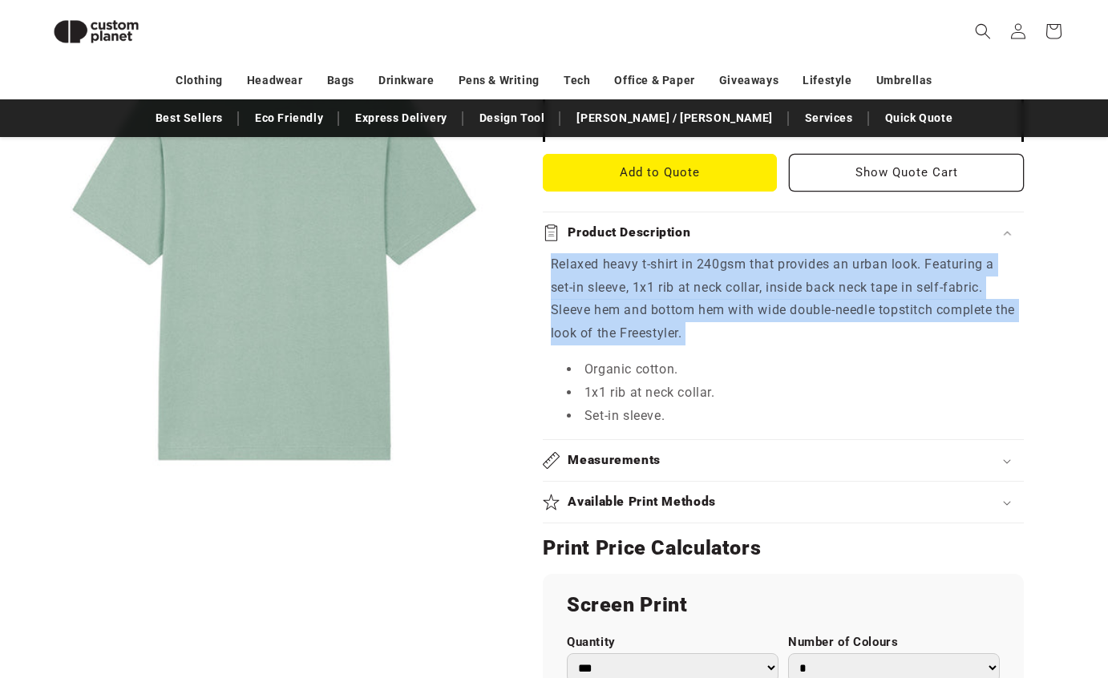
click at [642, 304] on p "Relaxed heavy t-shirt in 240gsm that provides an urban look. Featuring a set-in…" at bounding box center [783, 299] width 465 height 92
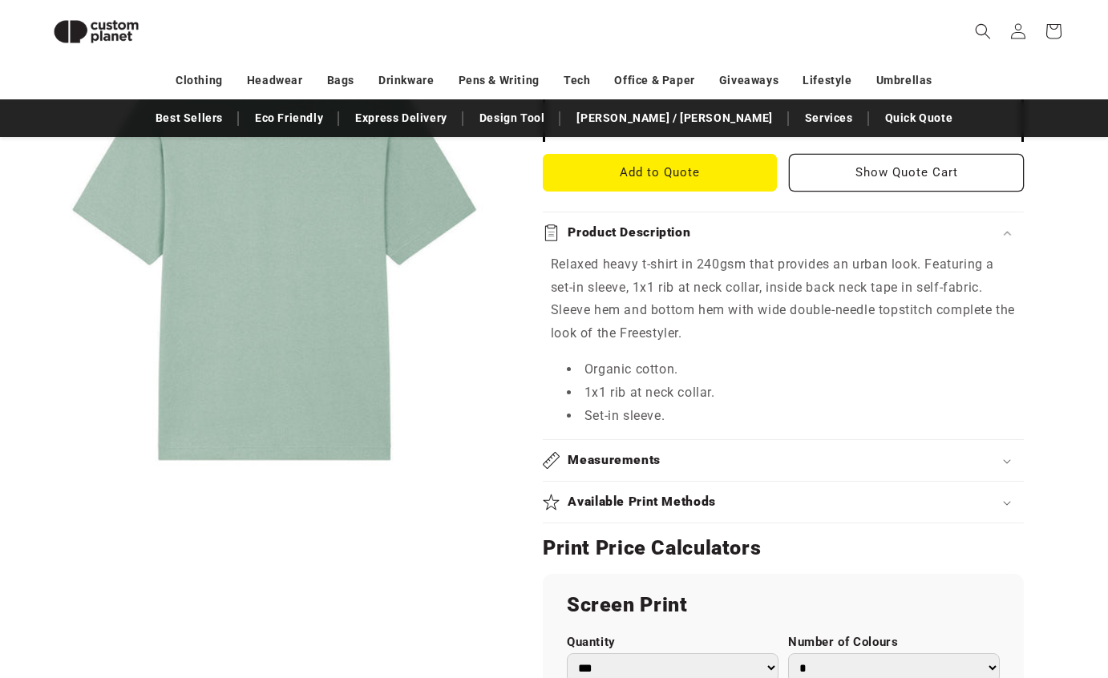
click at [642, 304] on p "Relaxed heavy t-shirt in 240gsm that provides an urban look. Featuring a set-in…" at bounding box center [783, 299] width 465 height 92
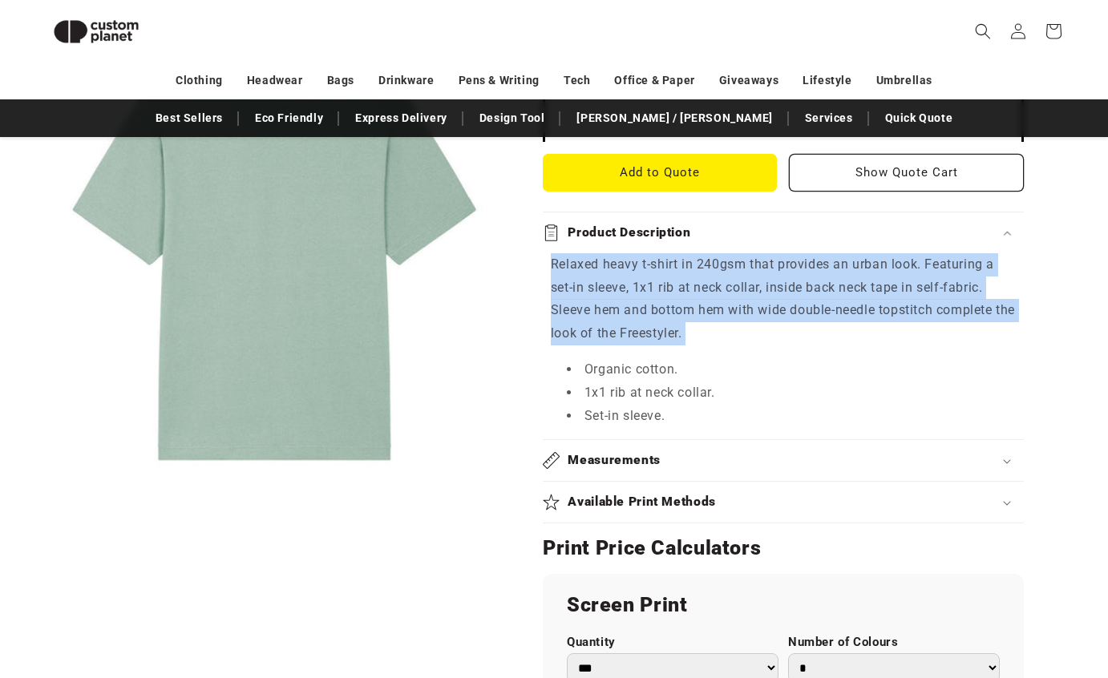
click at [666, 319] on p "Relaxed heavy t-shirt in 240gsm that provides an urban look. Featuring a set-in…" at bounding box center [783, 299] width 465 height 92
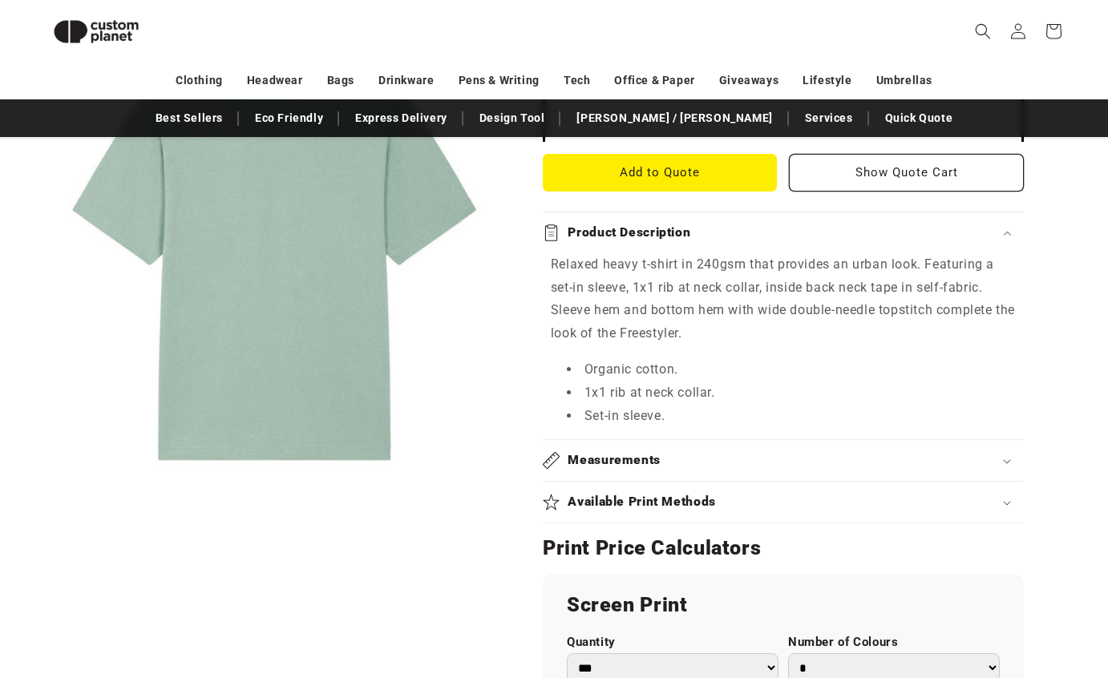
click at [666, 319] on p "Relaxed heavy t-shirt in 240gsm that provides an urban look. Featuring a set-in…" at bounding box center [783, 299] width 465 height 92
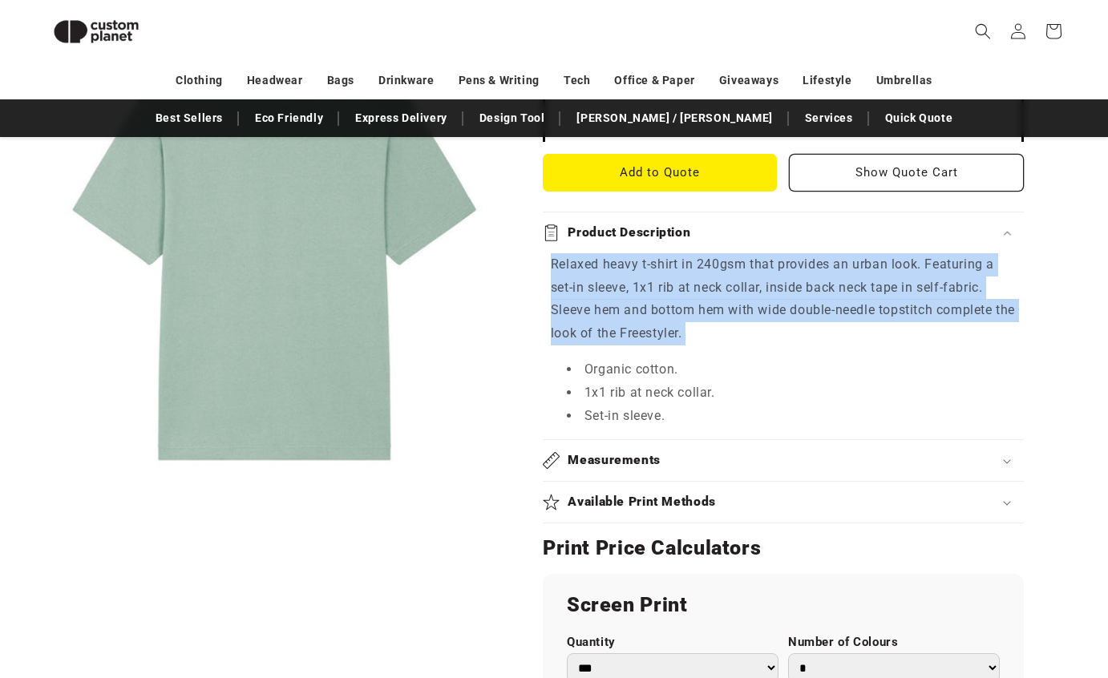
click at [683, 344] on p "Relaxed heavy t-shirt in 240gsm that provides an urban look. Featuring a set-in…" at bounding box center [783, 299] width 465 height 92
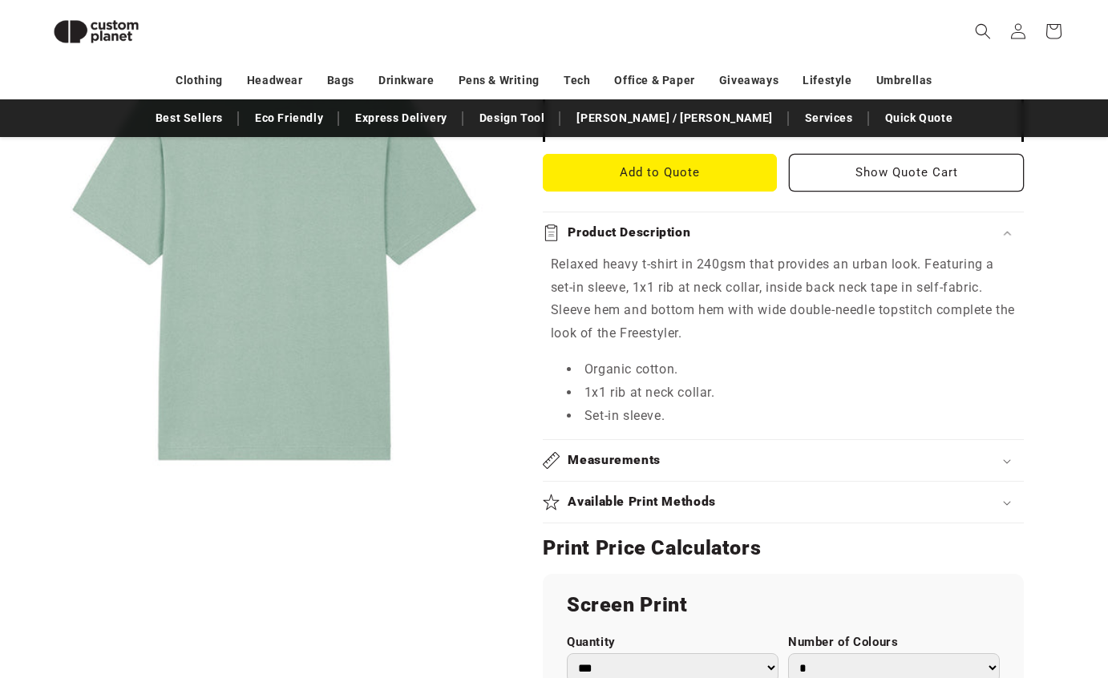
click at [683, 344] on p "Relaxed heavy t-shirt in 240gsm that provides an urban look. Featuring a set-in…" at bounding box center [783, 299] width 465 height 92
click at [682, 388] on li "1x1 rib at neck collar." at bounding box center [791, 393] width 449 height 23
click at [680, 424] on li "Set-in sleeve." at bounding box center [791, 416] width 449 height 23
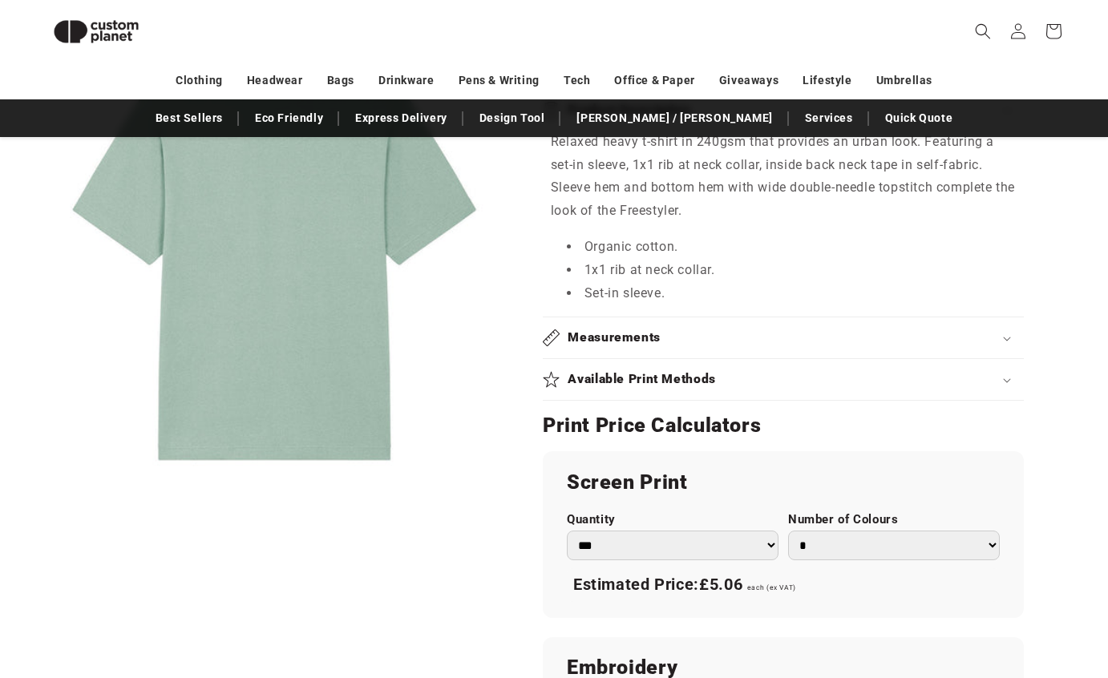
scroll to position [814, 0]
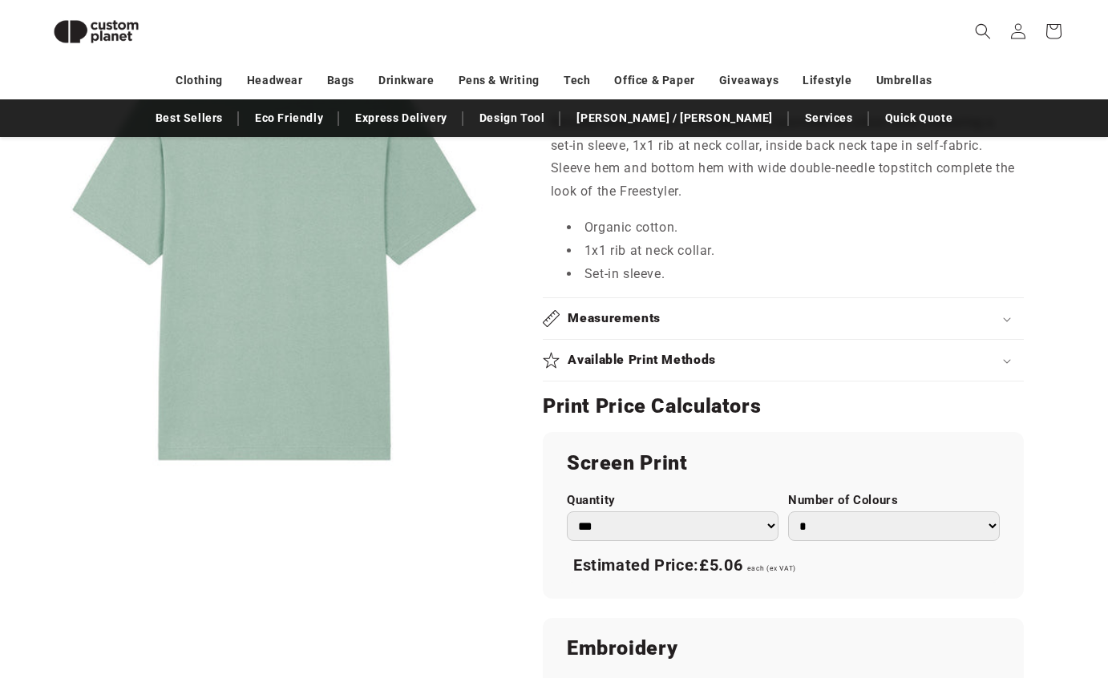
click at [631, 316] on h2 "Measurements" at bounding box center [614, 318] width 93 height 17
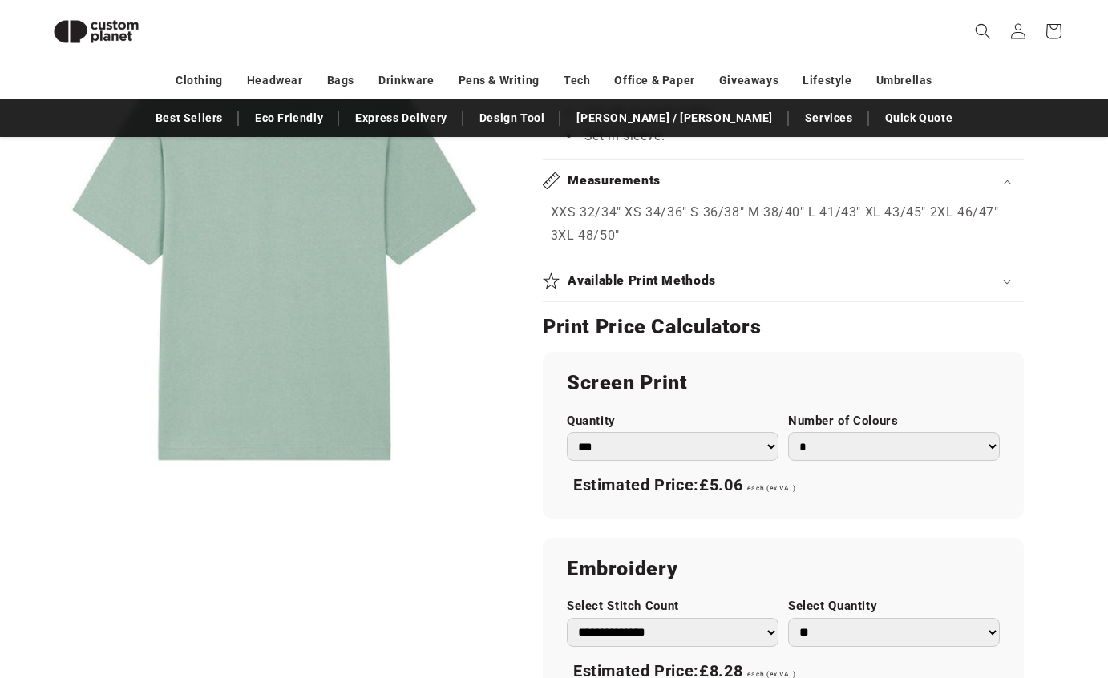
scroll to position [955, 0]
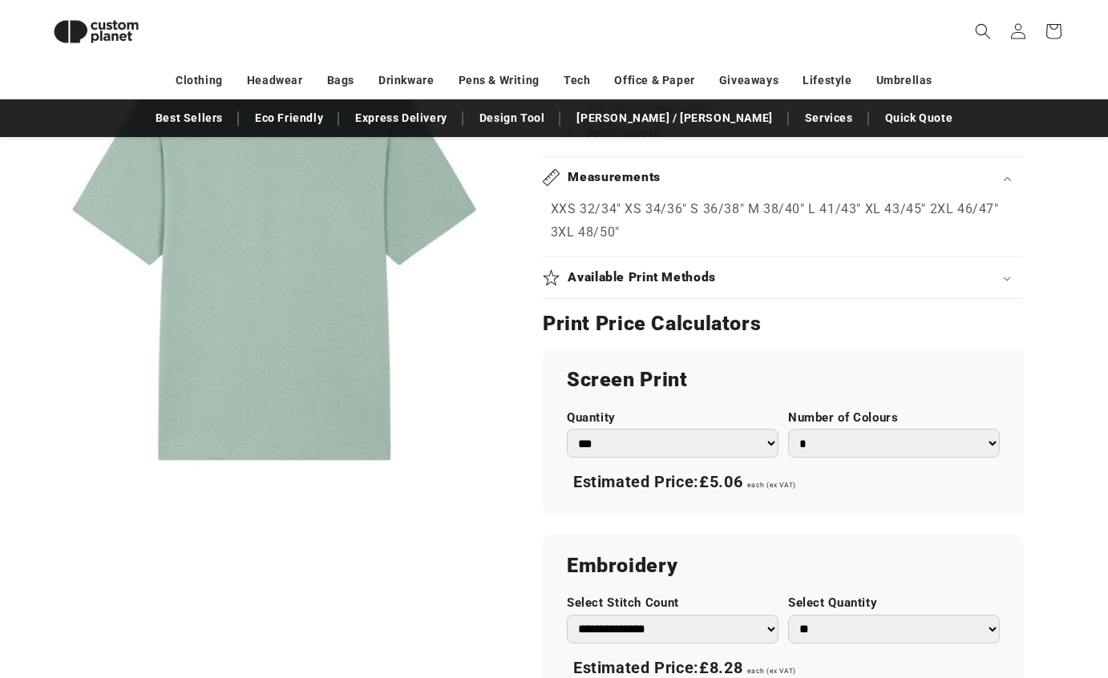
click at [611, 273] on h2 "Available Print Methods" at bounding box center [642, 277] width 148 height 17
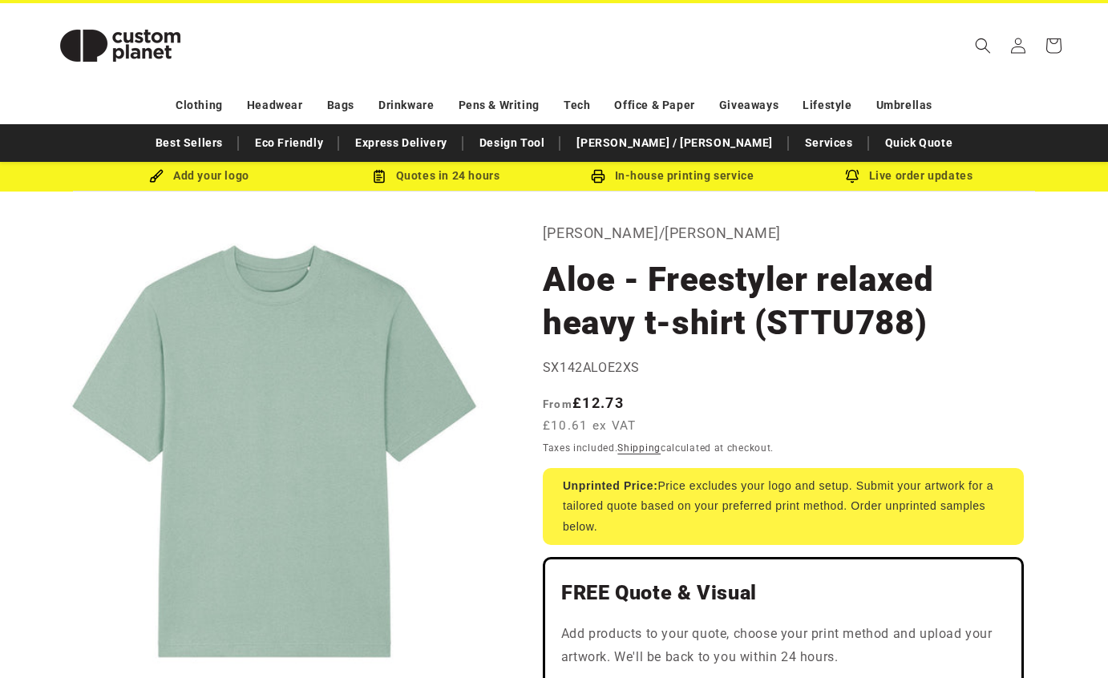
scroll to position [0, 0]
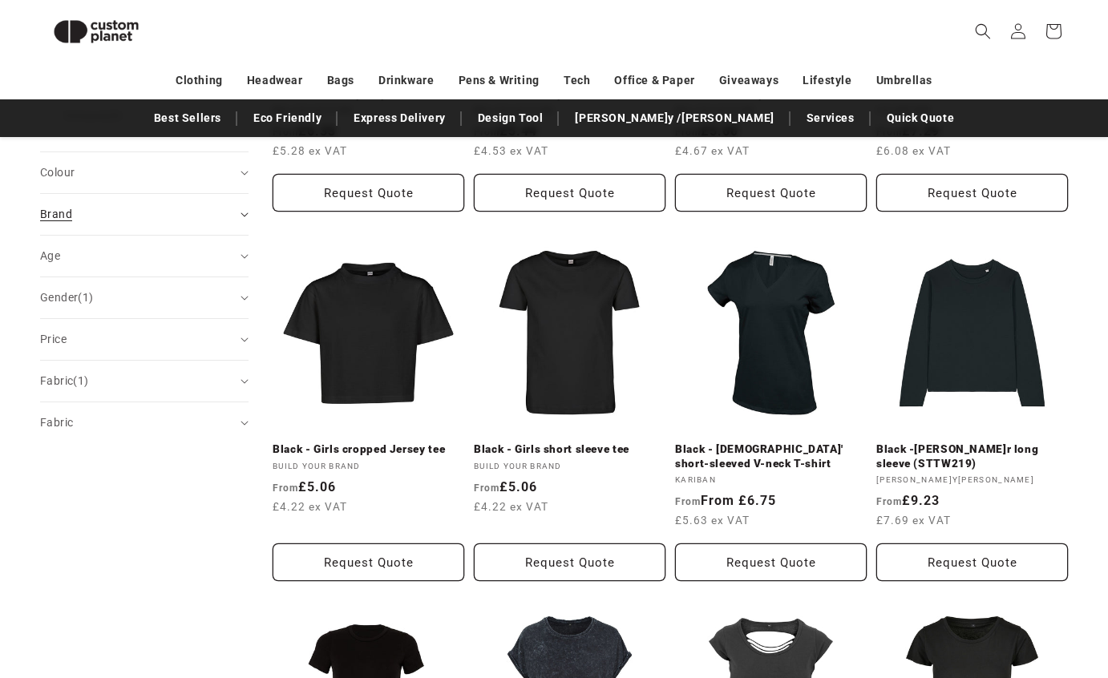
scroll to position [441, 0]
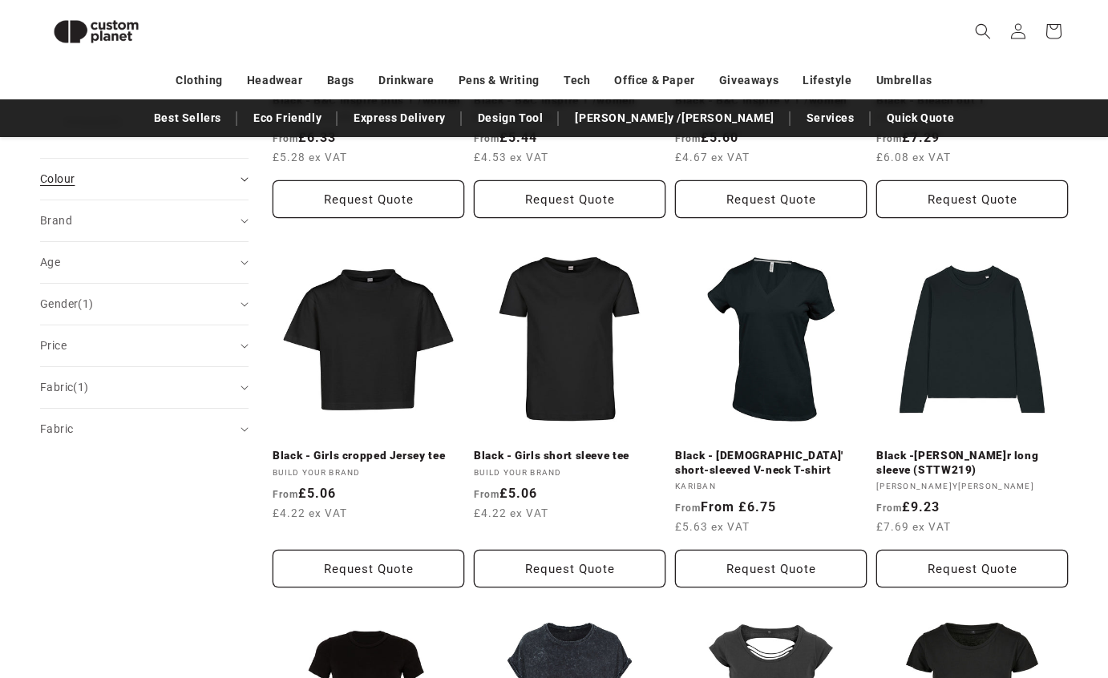
click at [67, 172] on span "Colour (0)" at bounding box center [57, 178] width 34 height 13
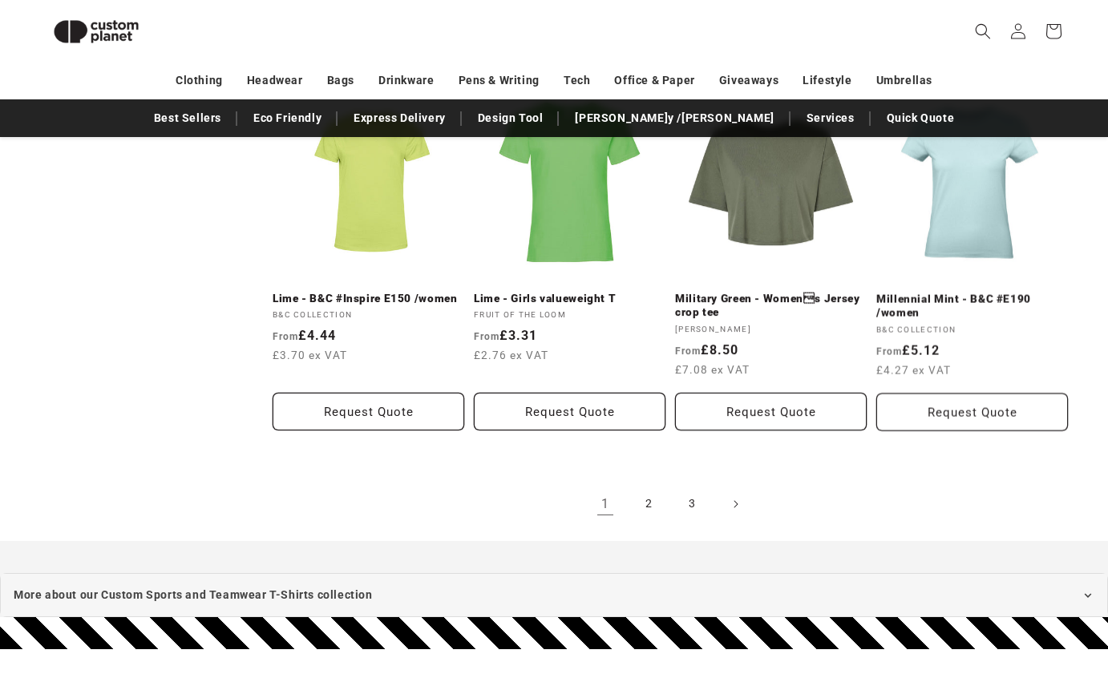
scroll to position [1724, 0]
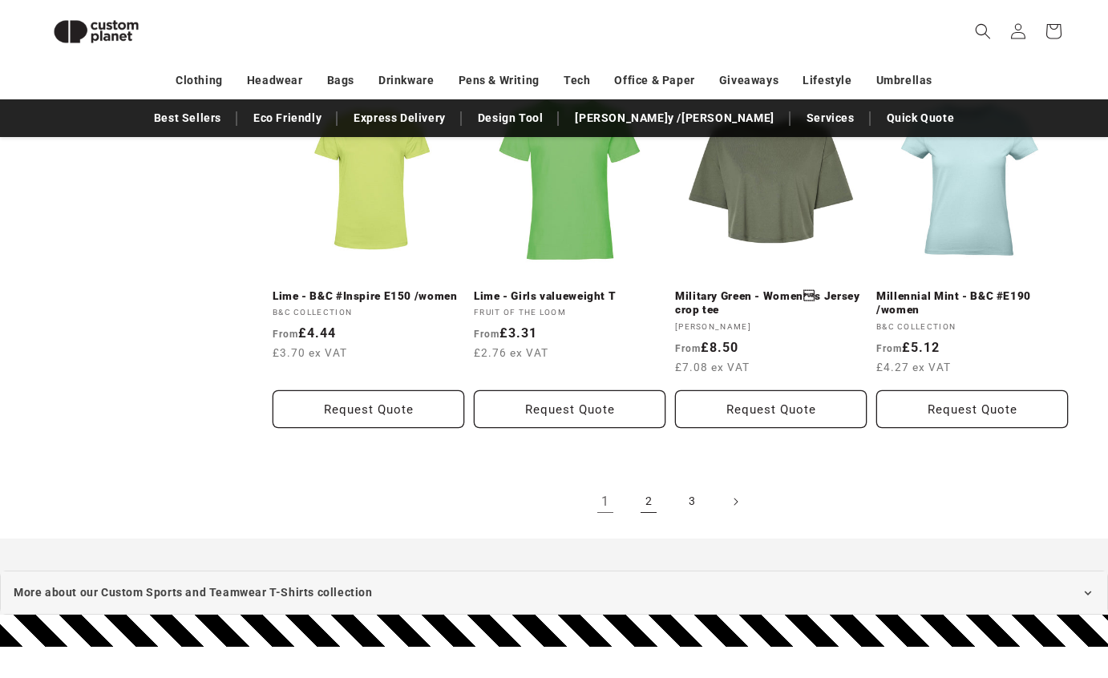
click at [650, 485] on link "2" at bounding box center [648, 501] width 35 height 35
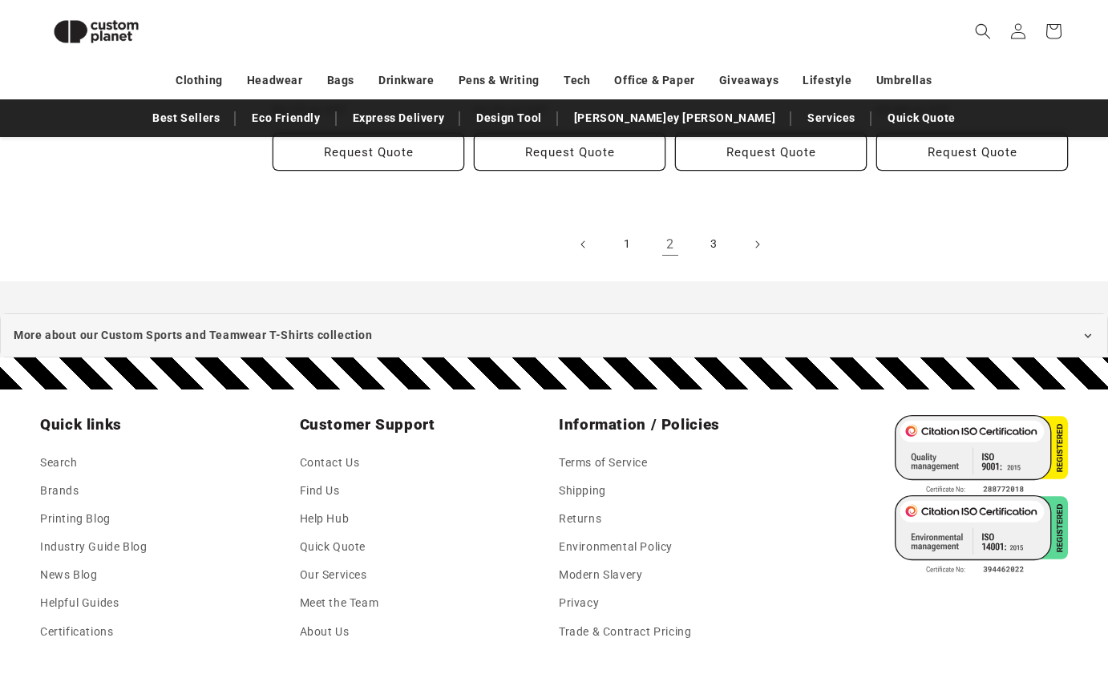
scroll to position [2019, 0]
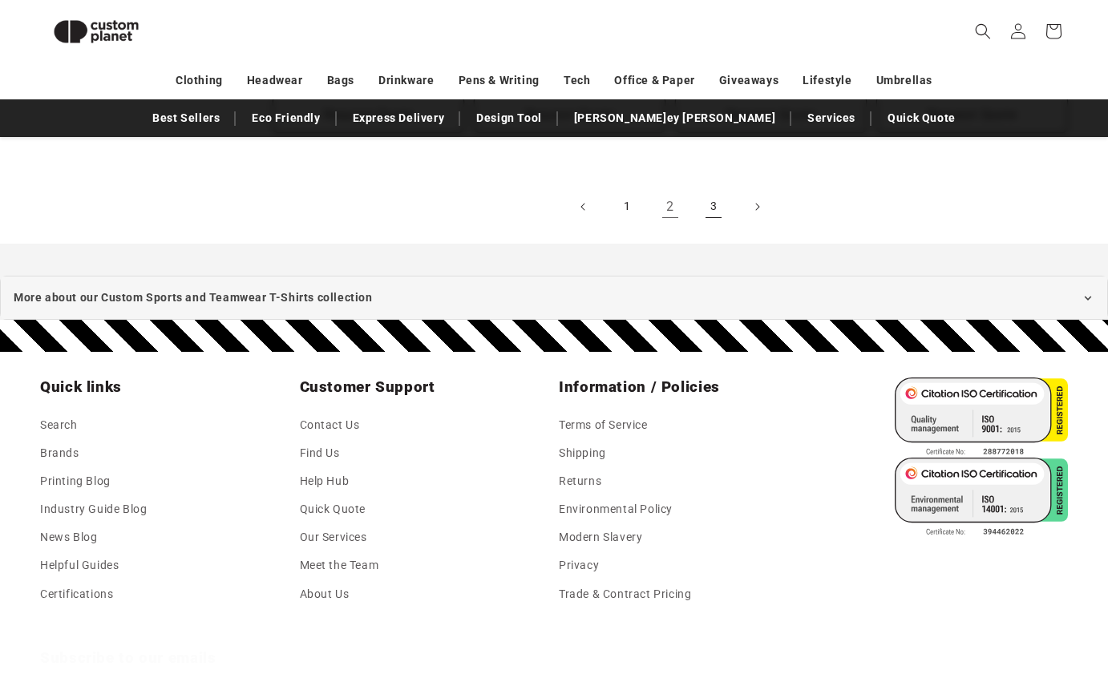
click at [718, 206] on link "3" at bounding box center [713, 206] width 35 height 35
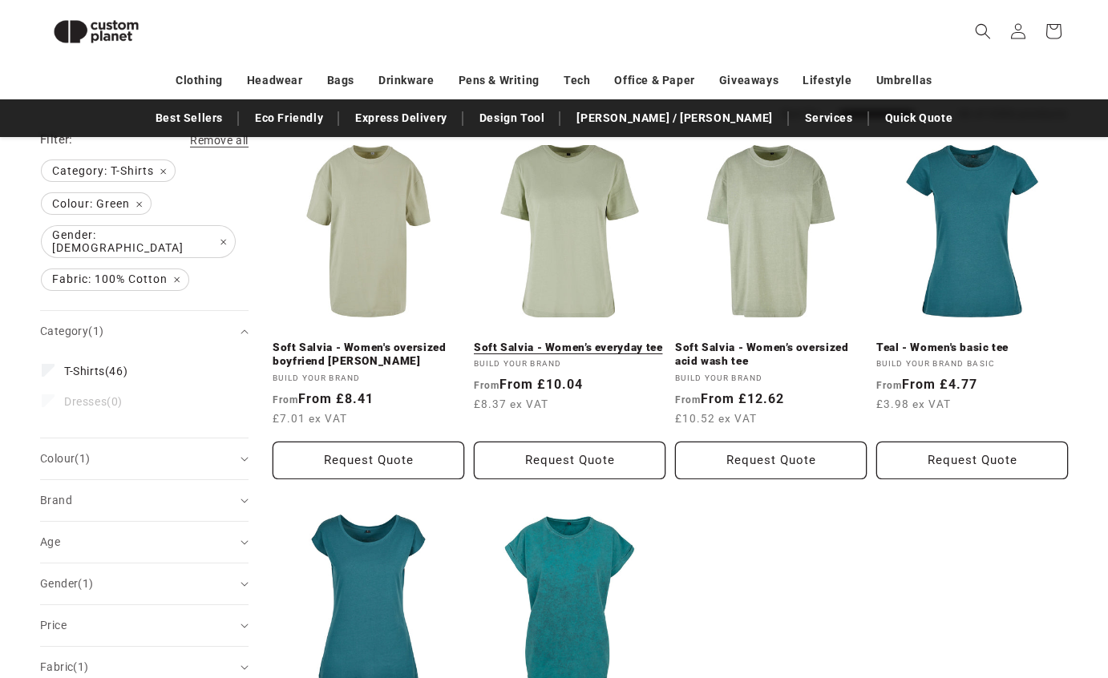
scroll to position [102, 0]
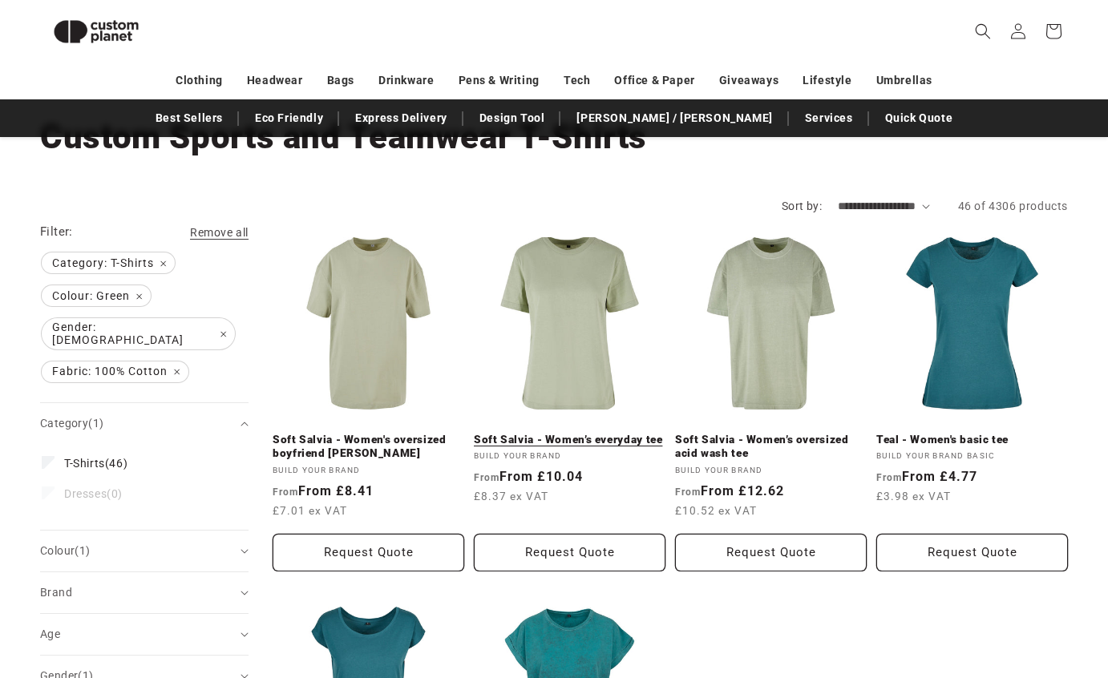
click at [548, 433] on link "Soft Salvia - Women’s everyday tee" at bounding box center [570, 440] width 192 height 14
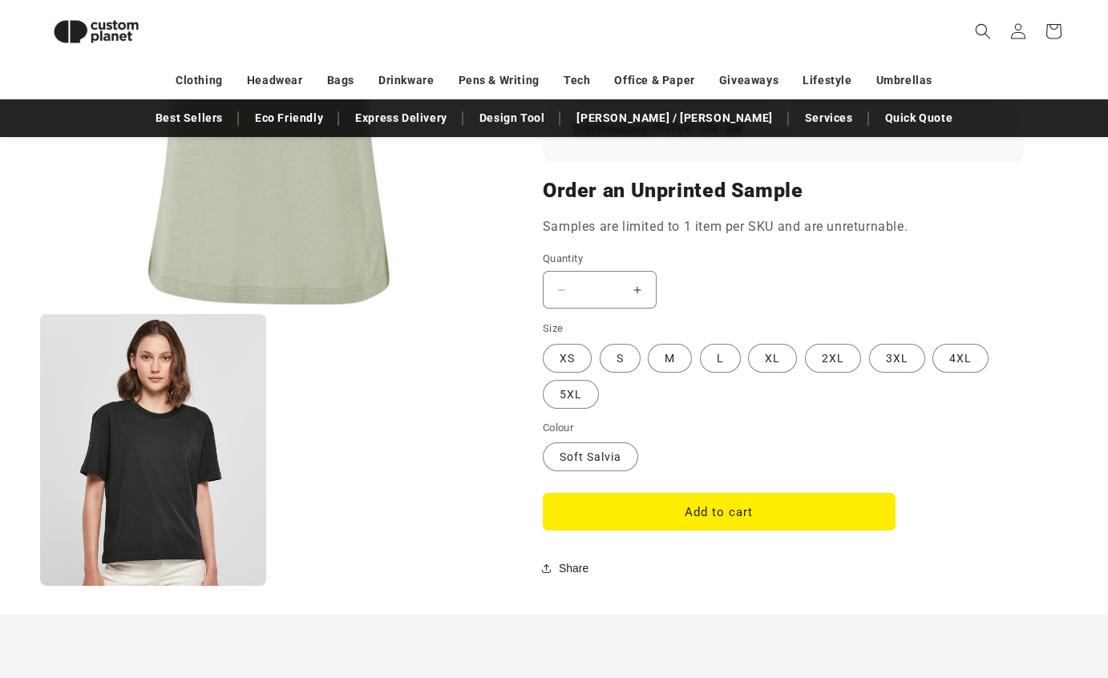
scroll to position [1378, 0]
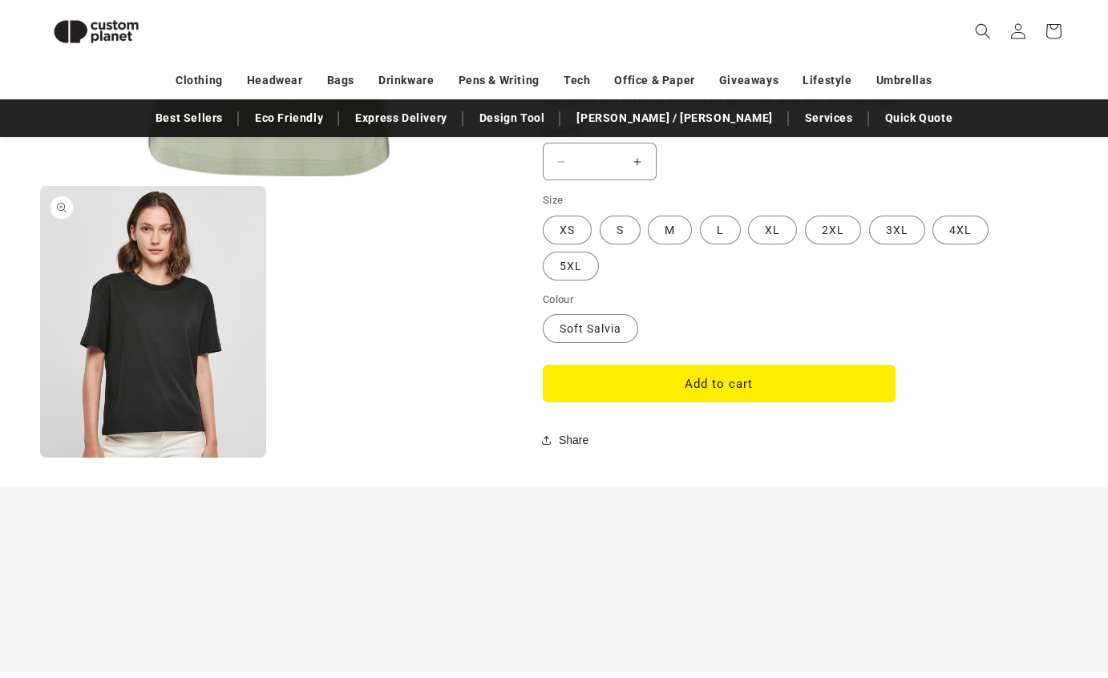
click at [40, 458] on button "Open media 2 in modal" at bounding box center [40, 458] width 0 height 0
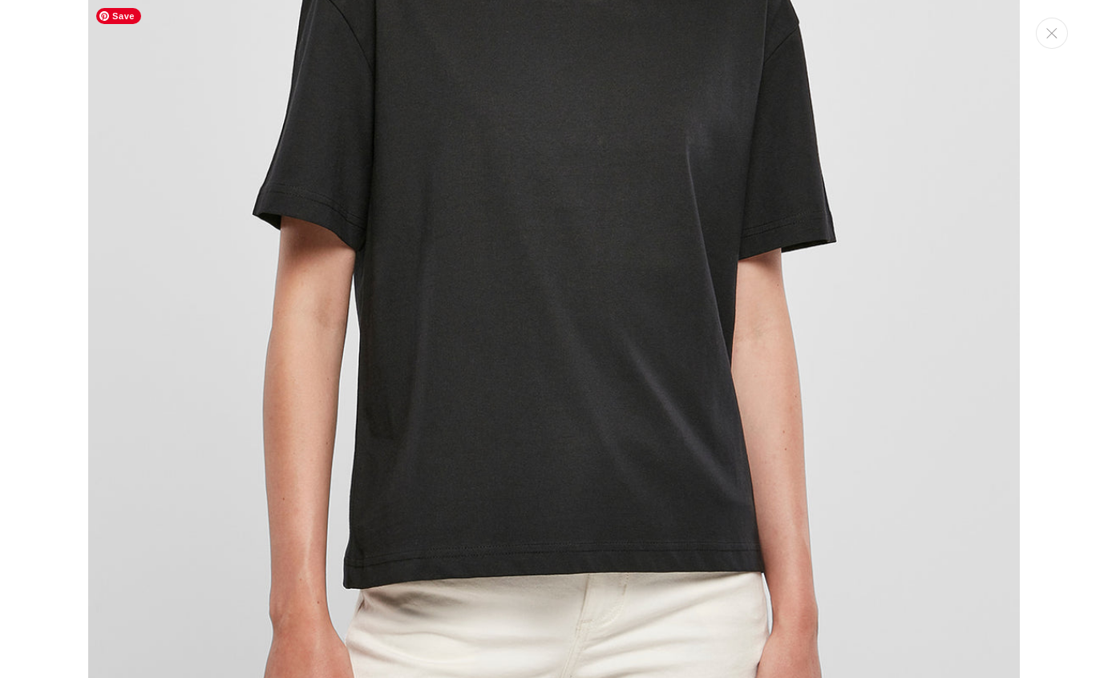
scroll to position [1411, 0]
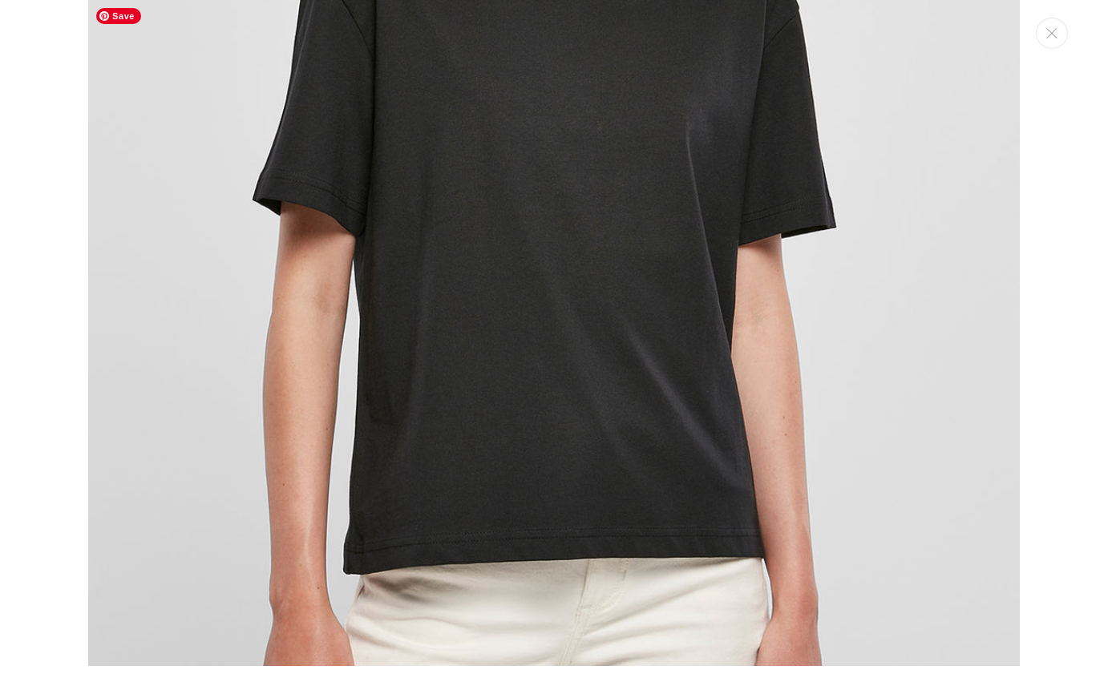
click at [353, 399] on img "Media gallery" at bounding box center [554, 108] width 932 height 1118
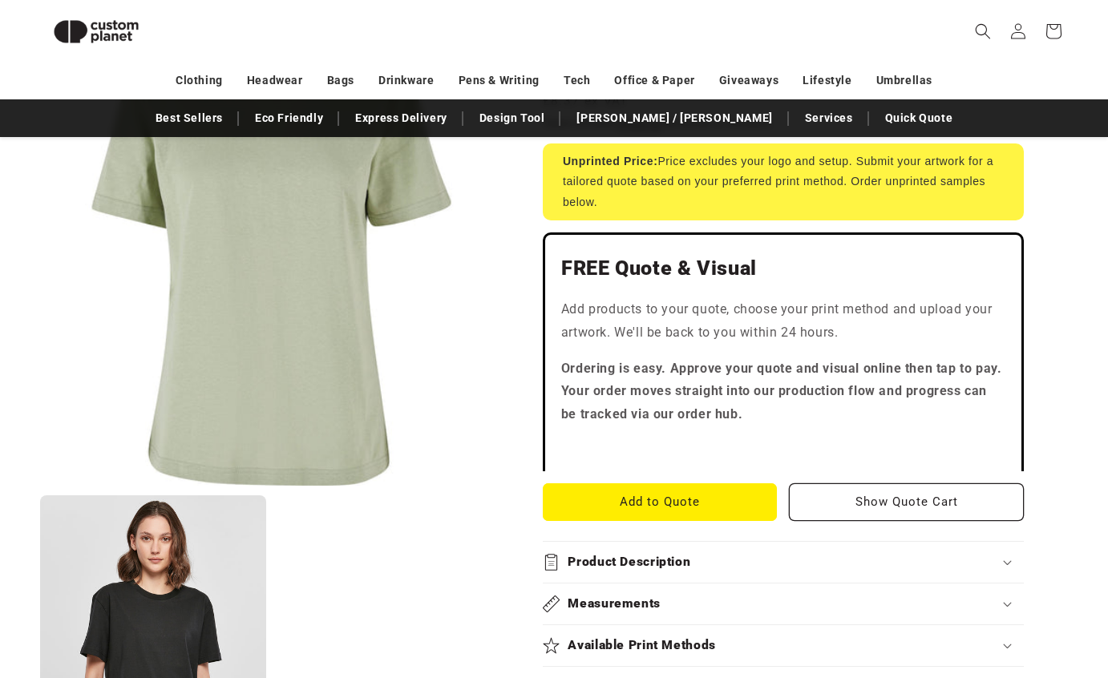
scroll to position [351, 0]
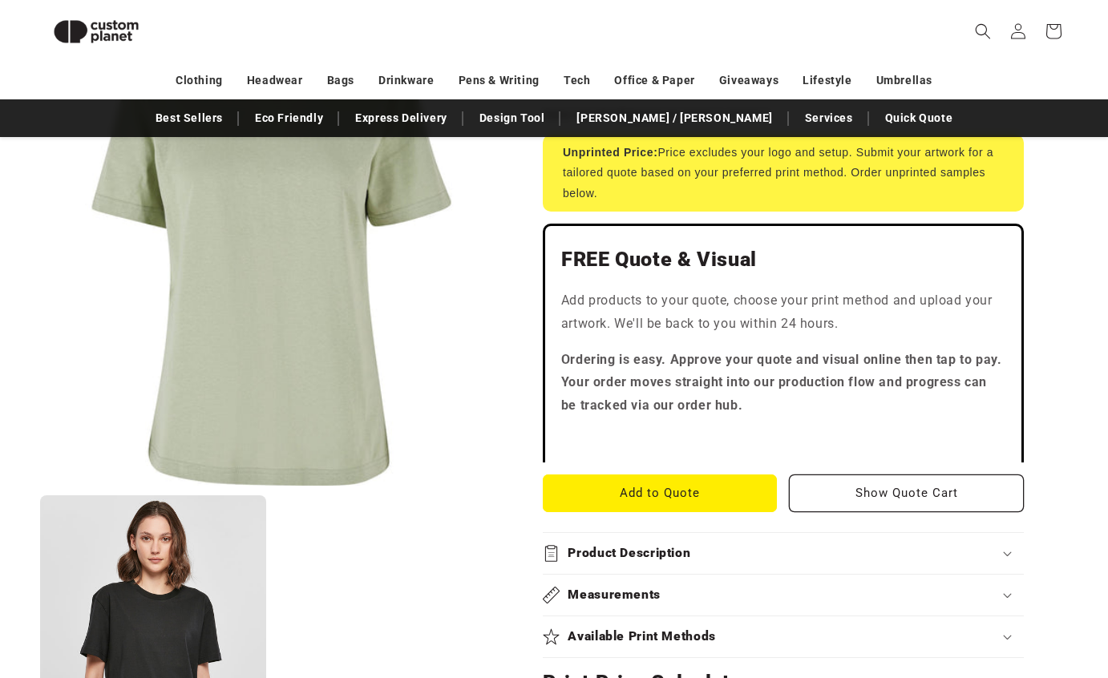
click at [686, 188] on div "Unprinted Price: Price excludes your logo and setup. Submit your artwork for a …" at bounding box center [783, 173] width 481 height 77
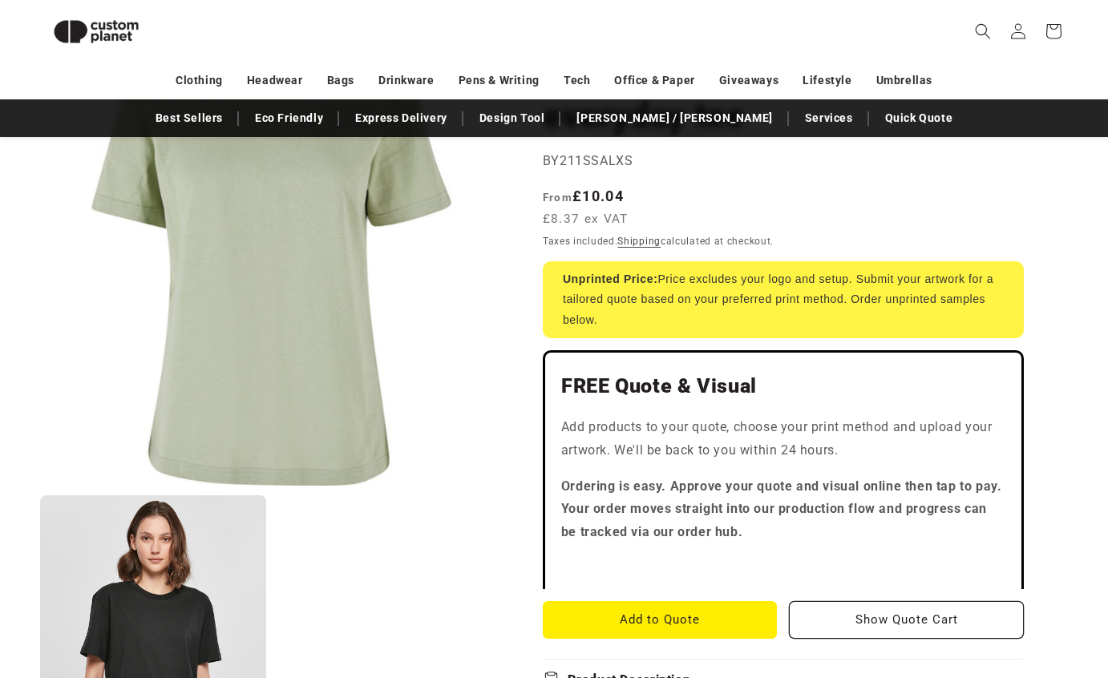
scroll to position [216, 0]
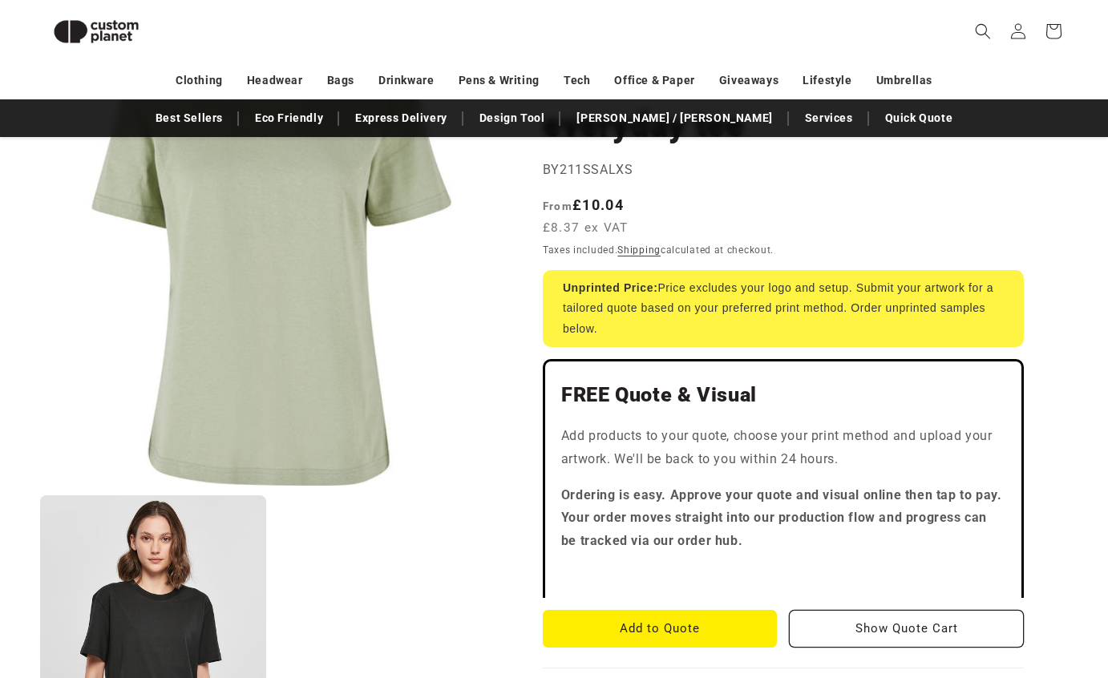
click at [734, 326] on div "Unprinted Price: Price excludes your logo and setup. Submit your artwork for a …" at bounding box center [783, 308] width 481 height 77
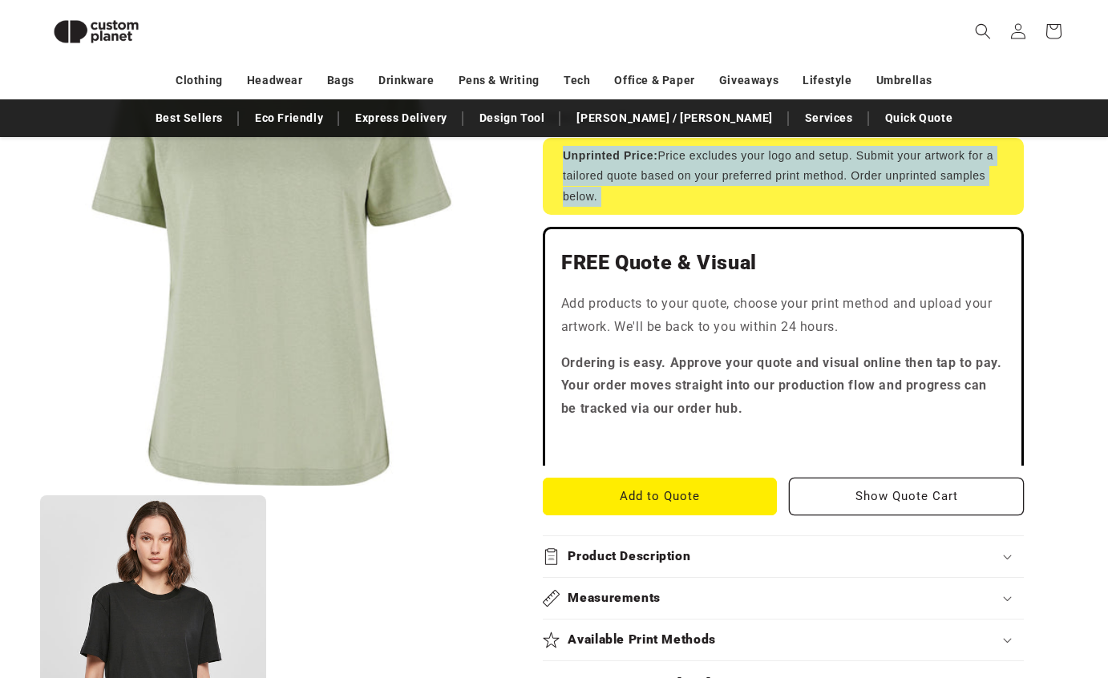
scroll to position [358, 0]
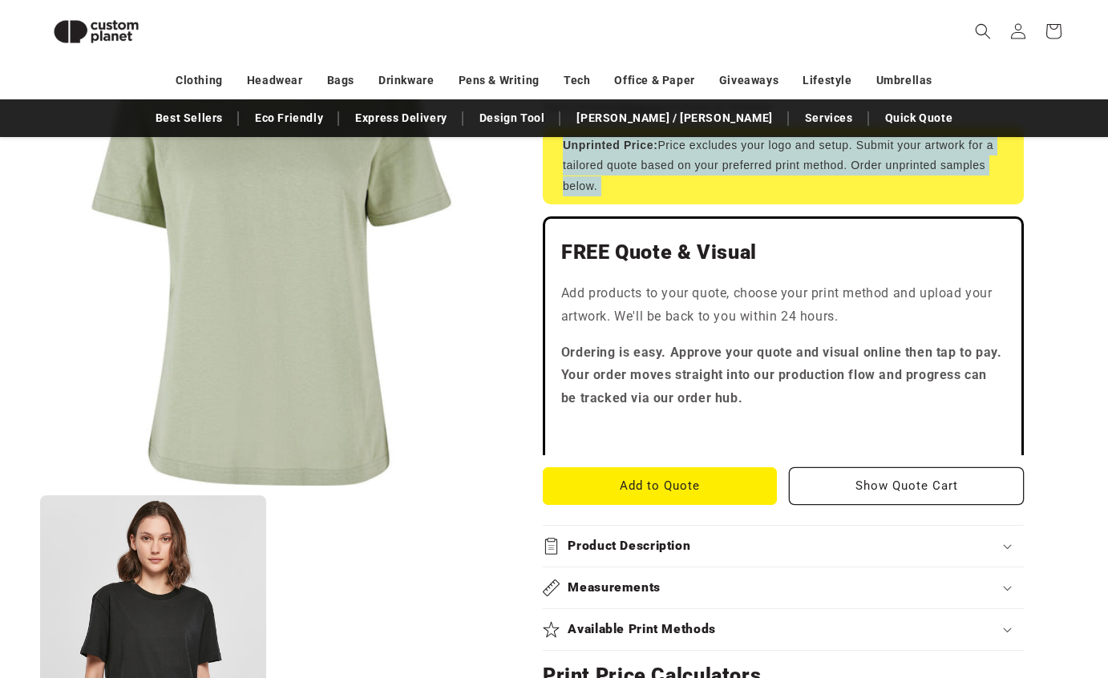
click at [674, 284] on p "Add products to your quote, choose your print method and upload your artwork. W…" at bounding box center [783, 305] width 444 height 47
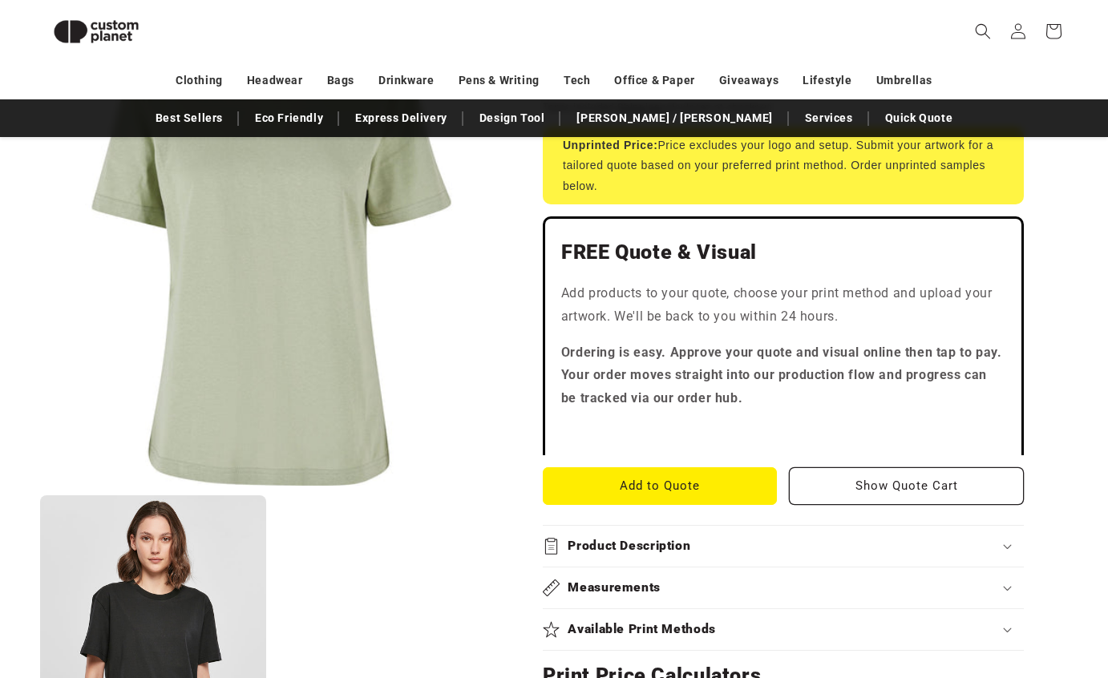
click at [674, 284] on p "Add products to your quote, choose your print method and upload your artwork. W…" at bounding box center [783, 305] width 444 height 47
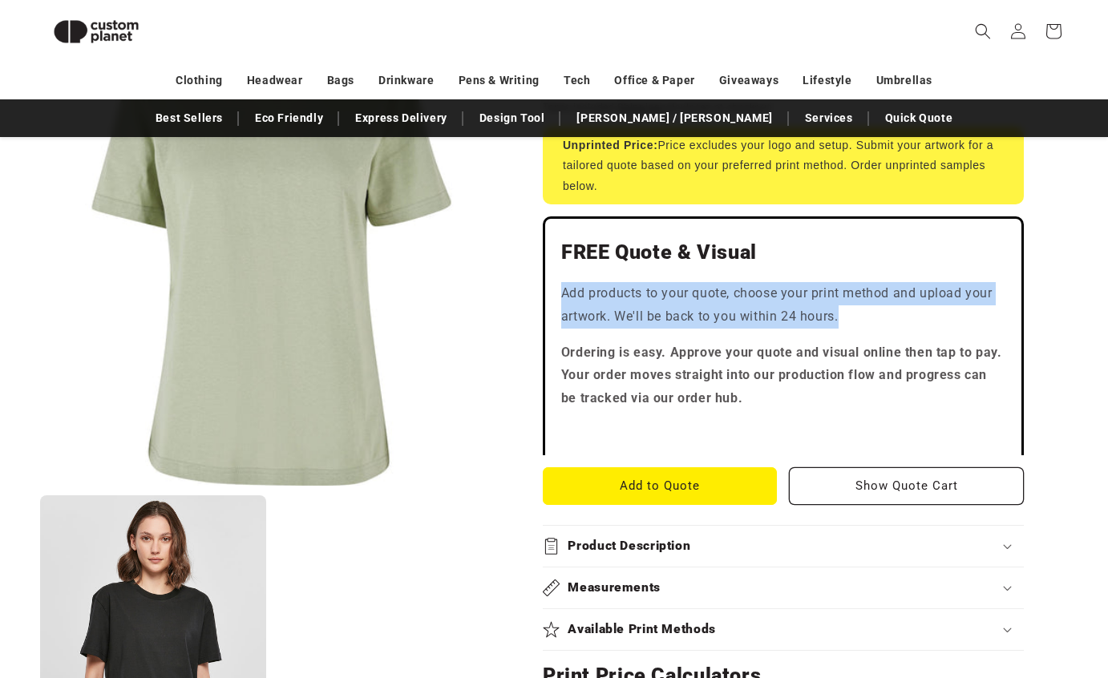
click at [679, 366] on p "Ordering is easy. Approve your quote and visual online then tap to pay. Your or…" at bounding box center [783, 376] width 444 height 69
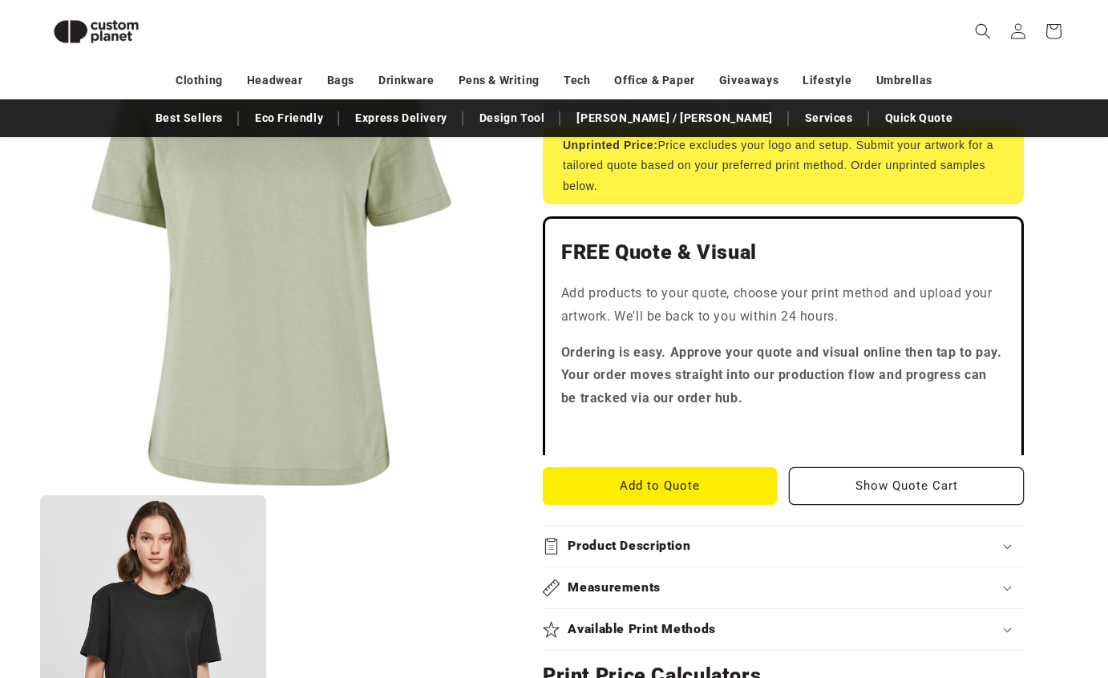
click at [679, 366] on p "Ordering is easy. Approve your quote and visual online then tap to pay. Your or…" at bounding box center [783, 376] width 444 height 69
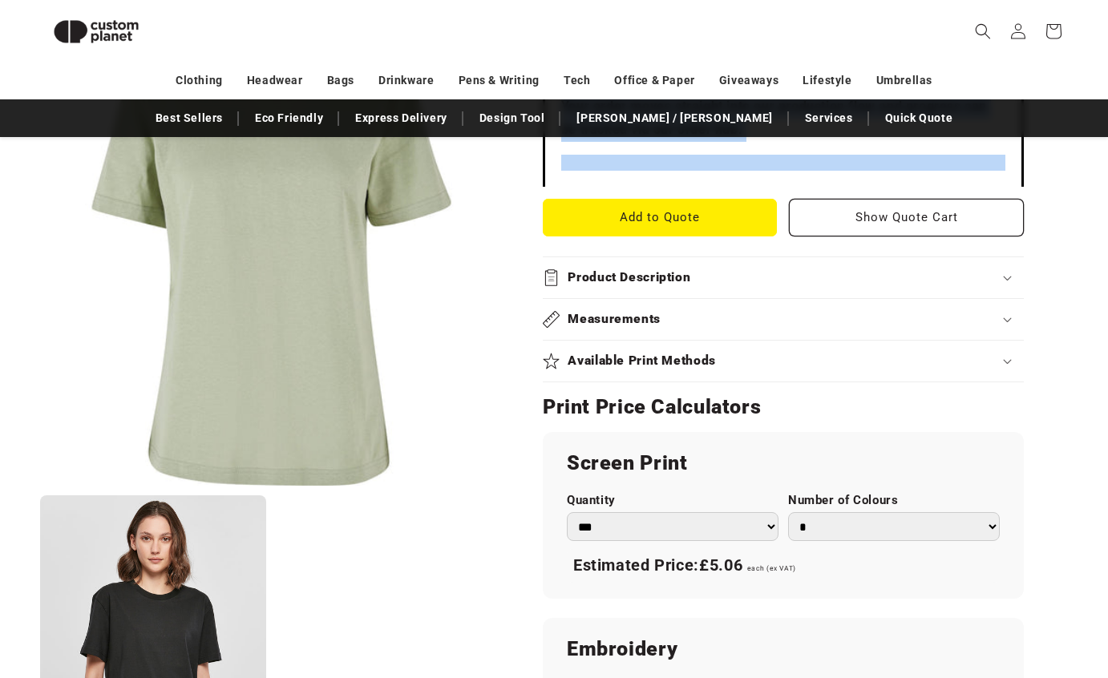
scroll to position [648, 0]
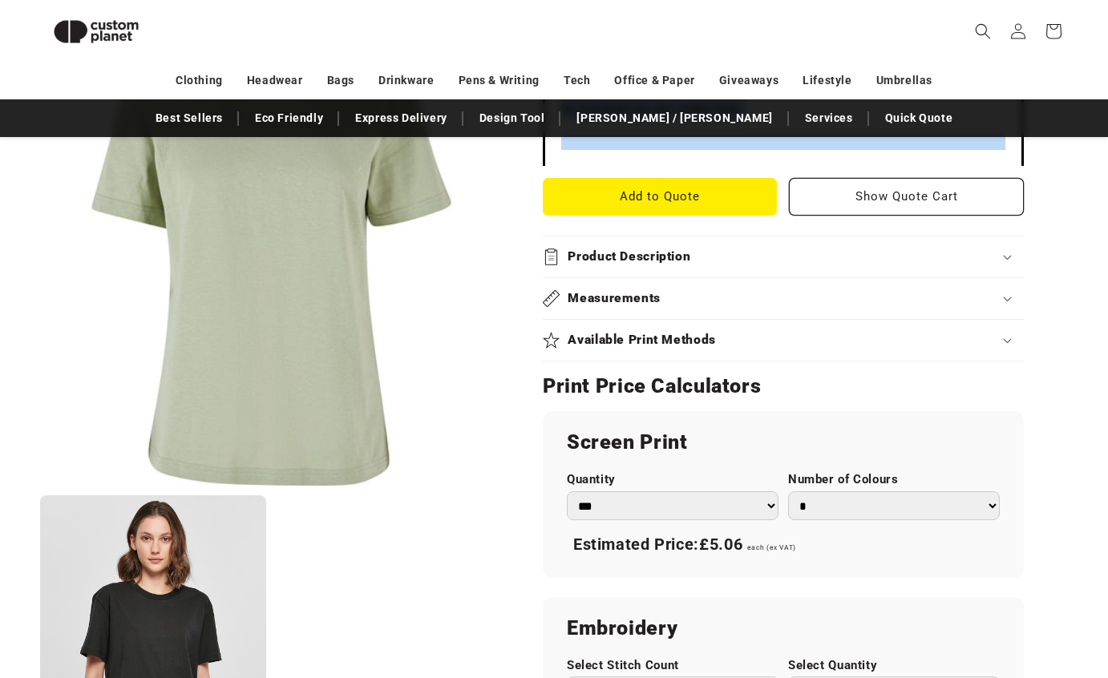
click at [600, 251] on h2 "Product Description" at bounding box center [629, 257] width 123 height 17
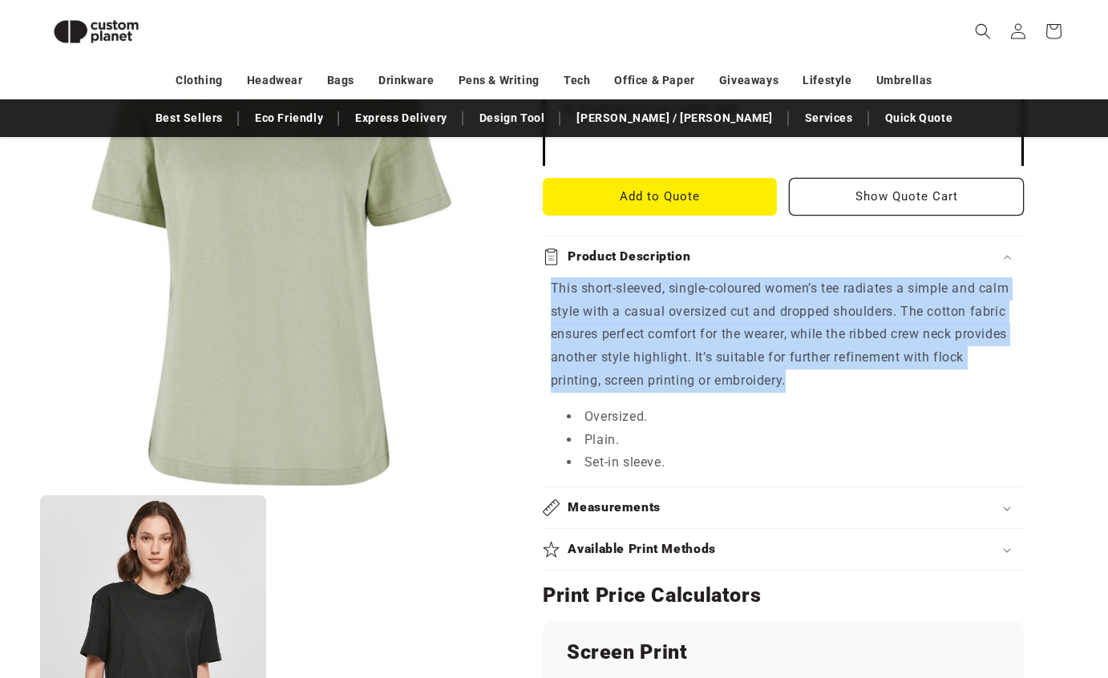
drag, startPoint x: 550, startPoint y: 281, endPoint x: 811, endPoint y: 382, distance: 280.3
click at [807, 382] on p "This short-sleeved, single-coloured women’s tee radiates a simple and calm styl…" at bounding box center [783, 334] width 465 height 115
click at [811, 382] on p "This short-sleeved, single-coloured women’s tee radiates a simple and calm styl…" at bounding box center [783, 334] width 465 height 115
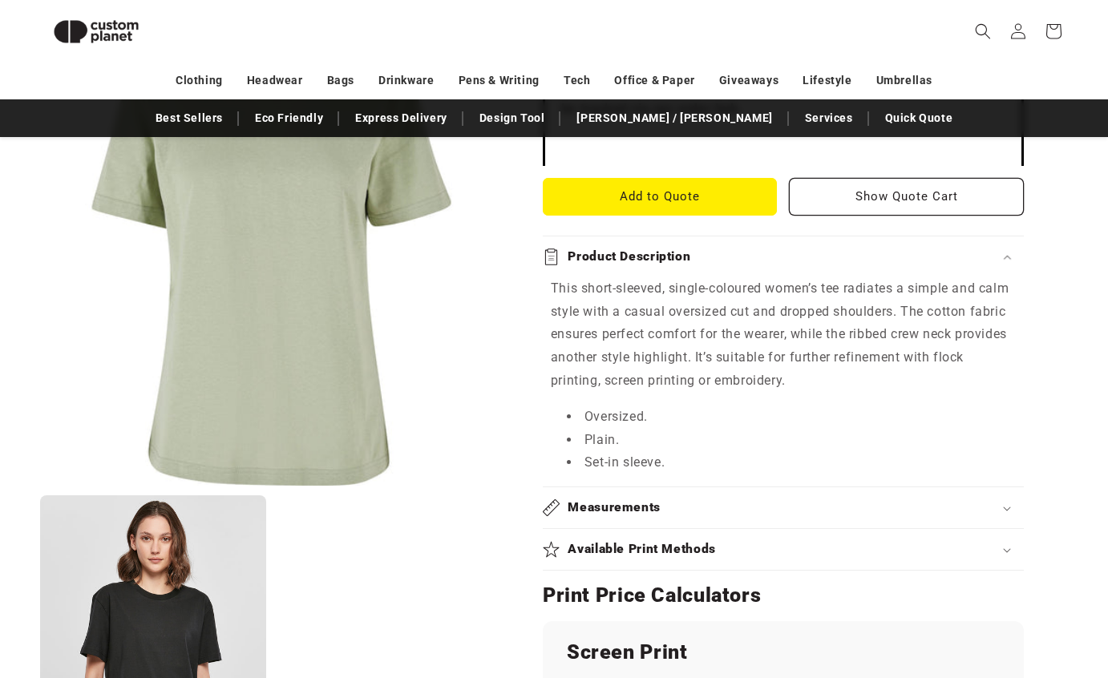
click at [811, 382] on p "This short-sleeved, single-coloured women’s tee radiates a simple and calm styl…" at bounding box center [783, 334] width 465 height 115
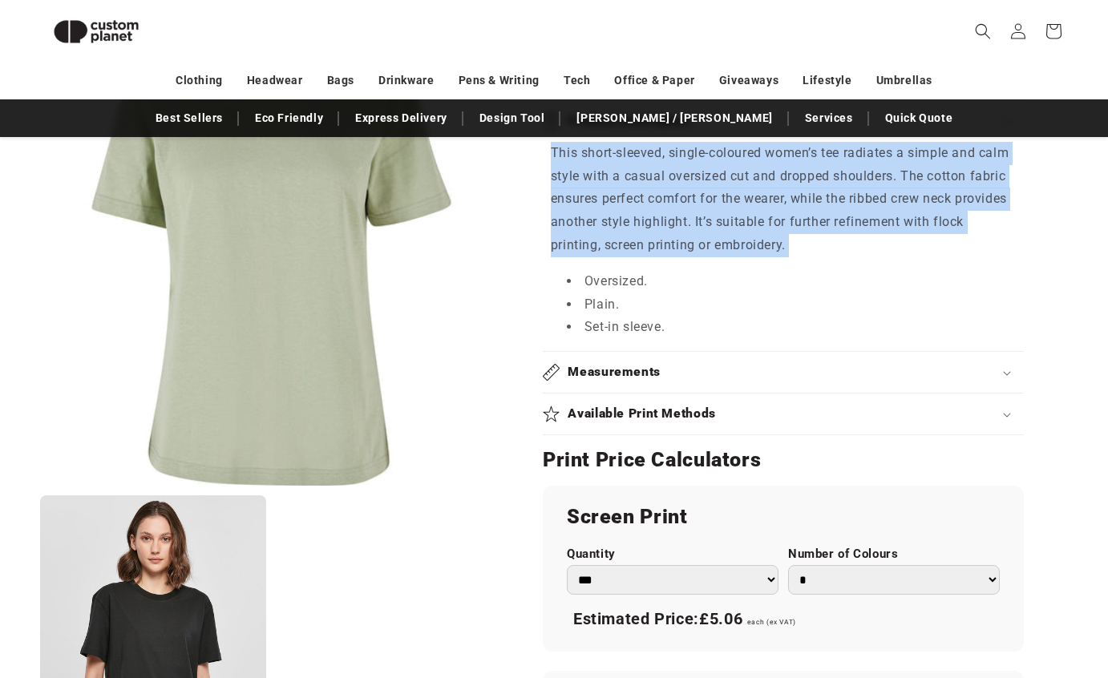
scroll to position [798, 0]
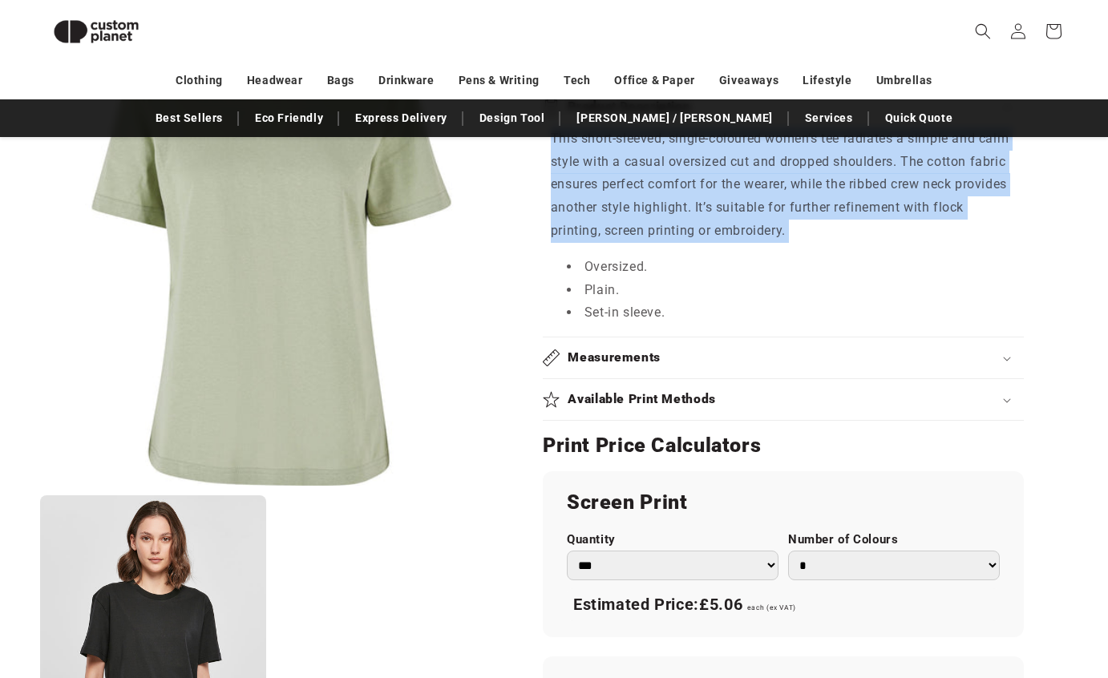
click at [662, 378] on div "Measurements XS 8 S 10 M 12 L 14 XL 16 2XL 18 3XL 20 4XL 22 5XL 24" at bounding box center [783, 359] width 481 height 42
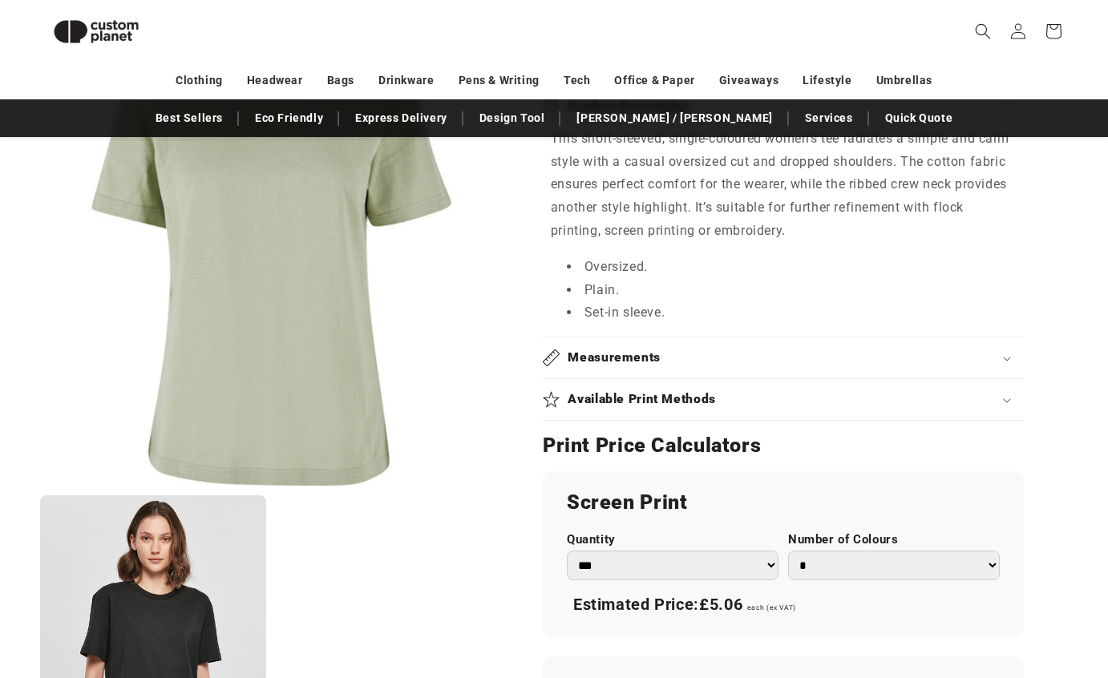
click at [657, 362] on h2 "Measurements" at bounding box center [614, 358] width 93 height 17
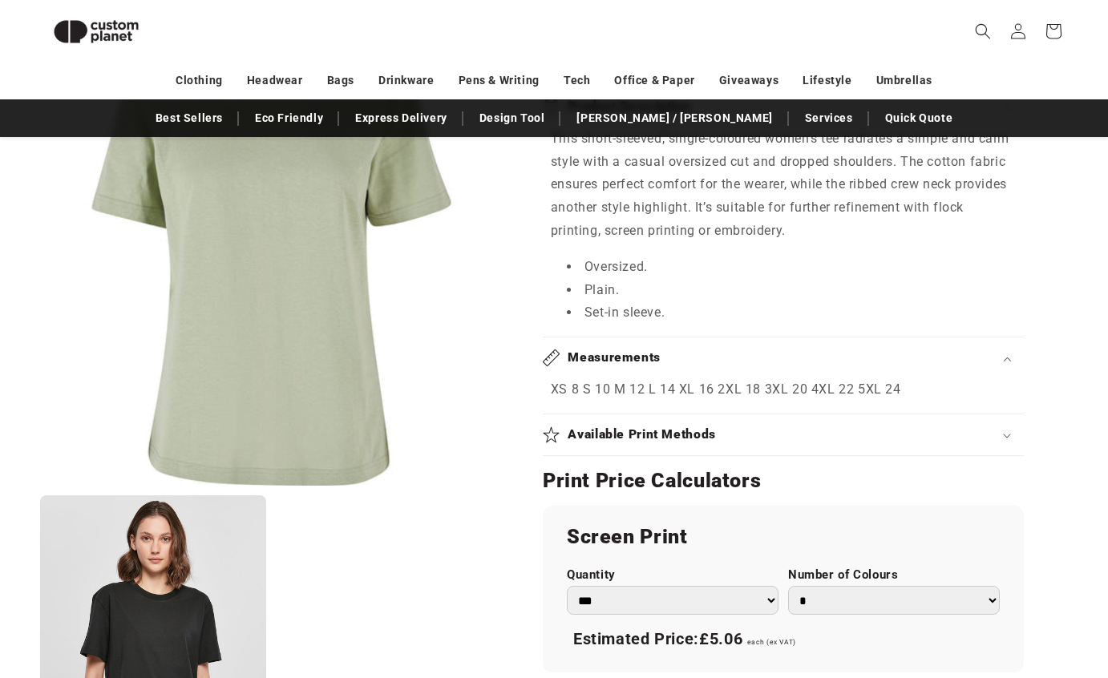
click at [612, 427] on h2 "Available Print Methods" at bounding box center [642, 435] width 148 height 17
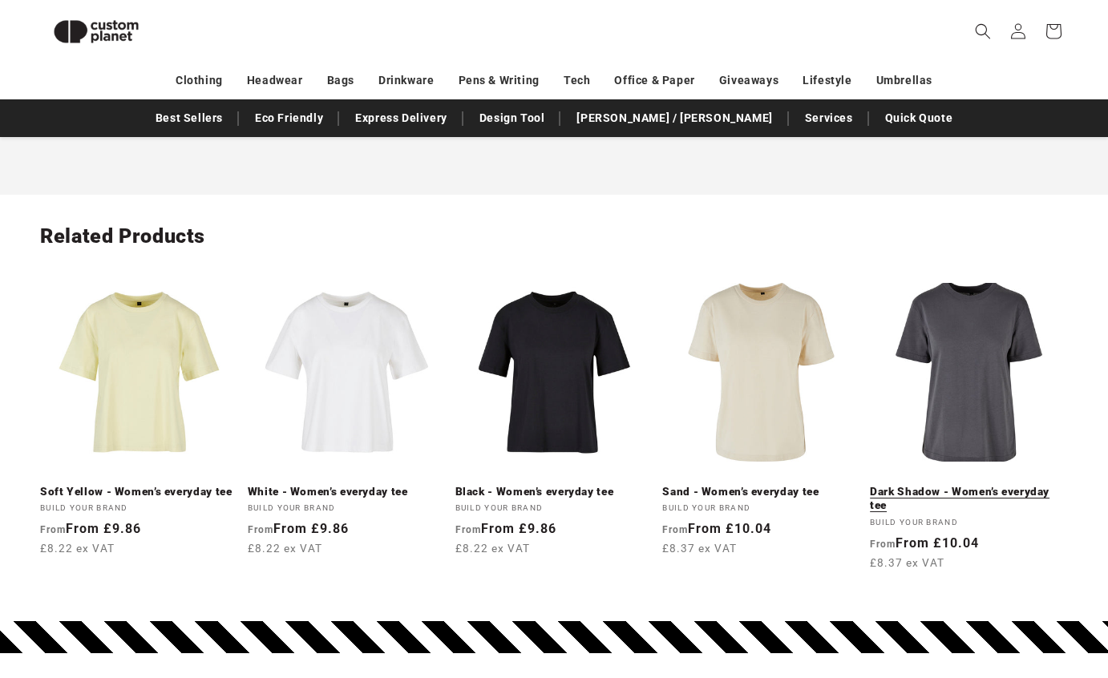
scroll to position [2144, 0]
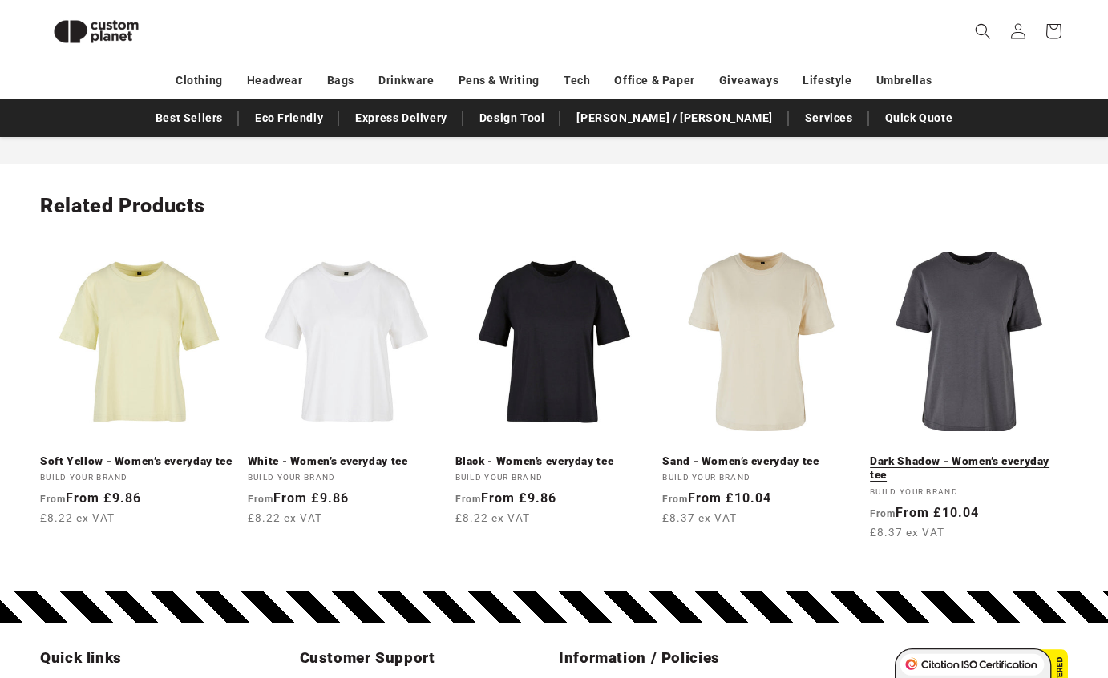
click at [990, 455] on link "Dark Shadow - Women’s everyday tee" at bounding box center [969, 469] width 198 height 28
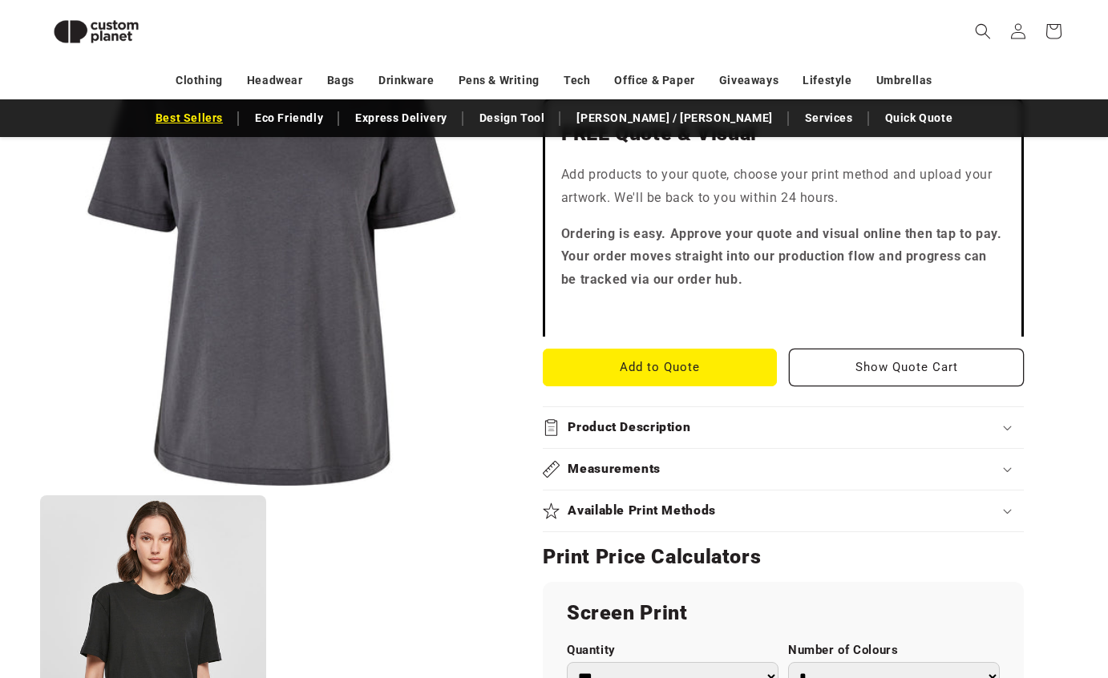
scroll to position [443, 0]
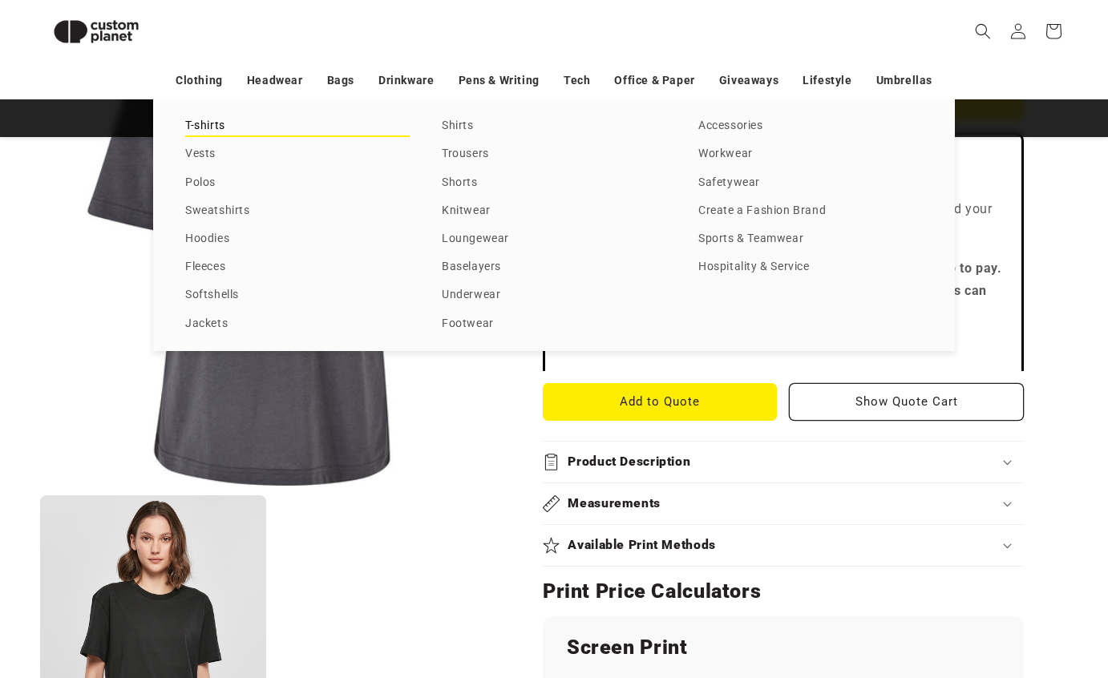
click at [189, 121] on link "T-shirts" at bounding box center [297, 126] width 225 height 22
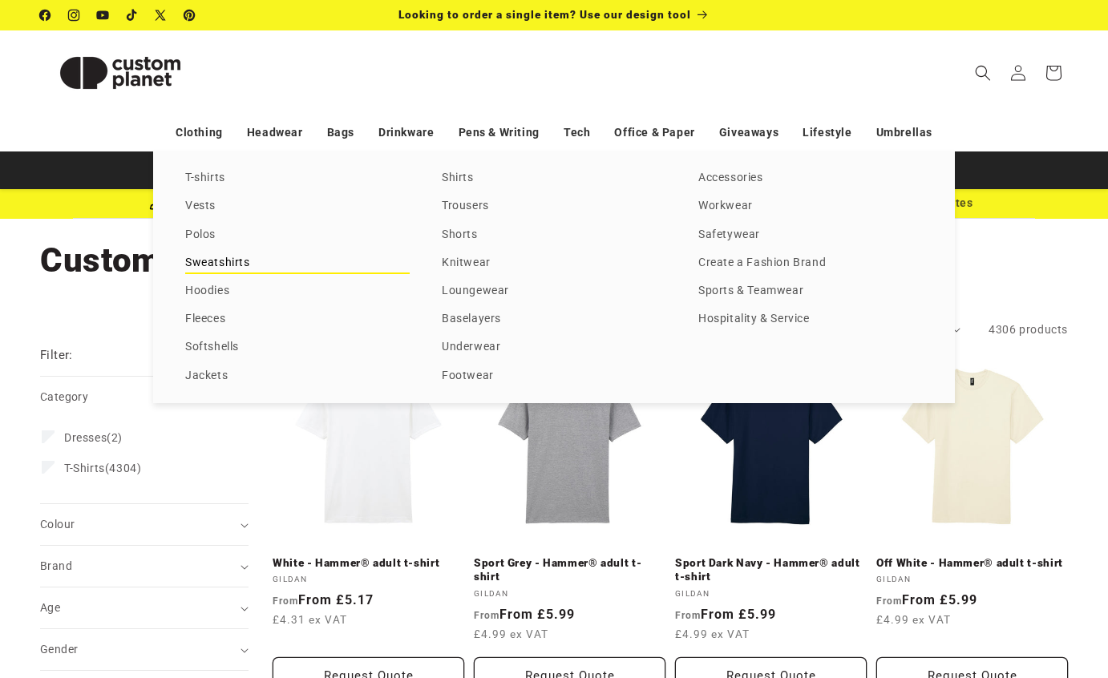
click at [207, 270] on link "Sweatshirts" at bounding box center [297, 264] width 225 height 22
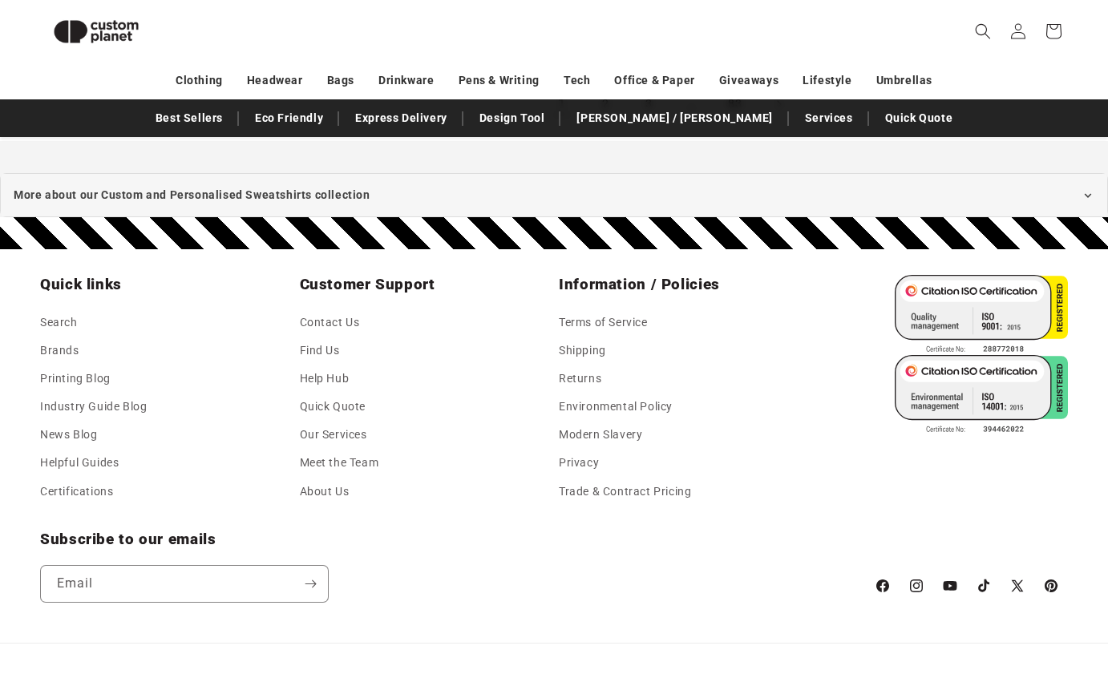
scroll to position [2169, 0]
